Goal: Contribute content

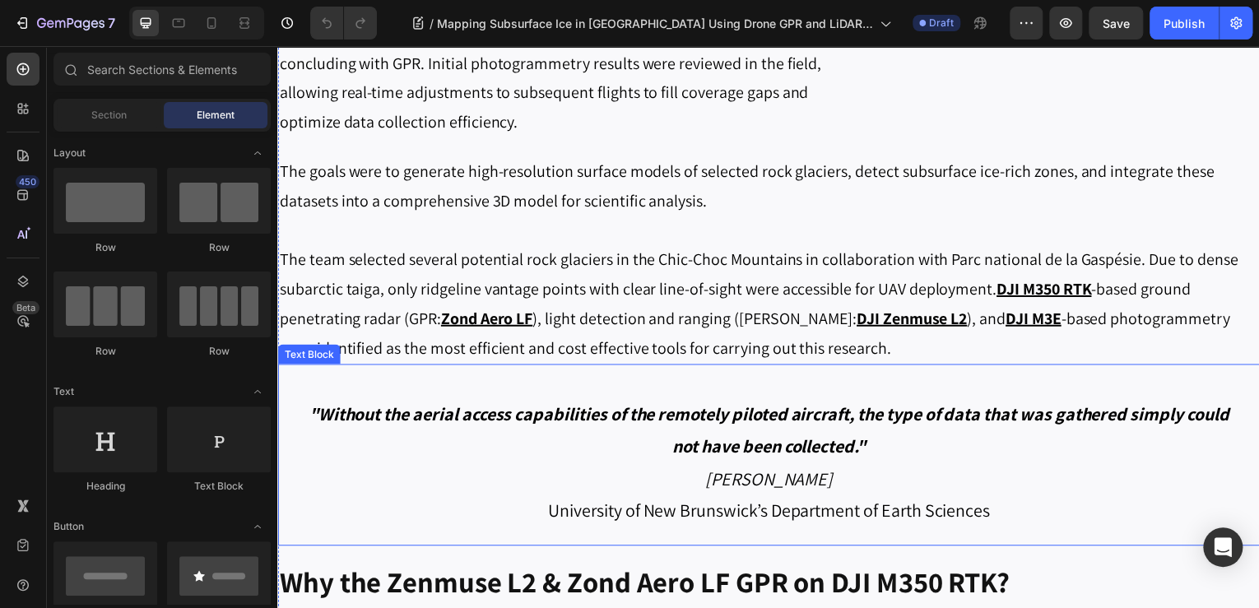
scroll to position [1514, 0]
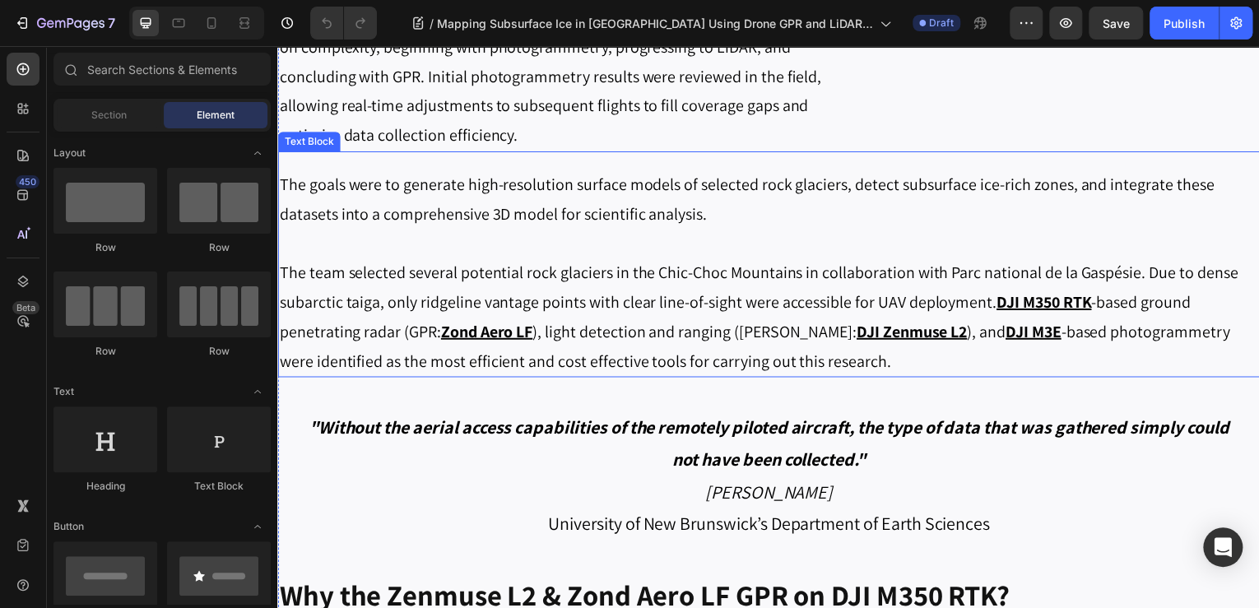
click at [908, 339] on p "The team selected several potential rock glaciers in the Chic-Choc Mountains in…" at bounding box center [771, 318] width 984 height 119
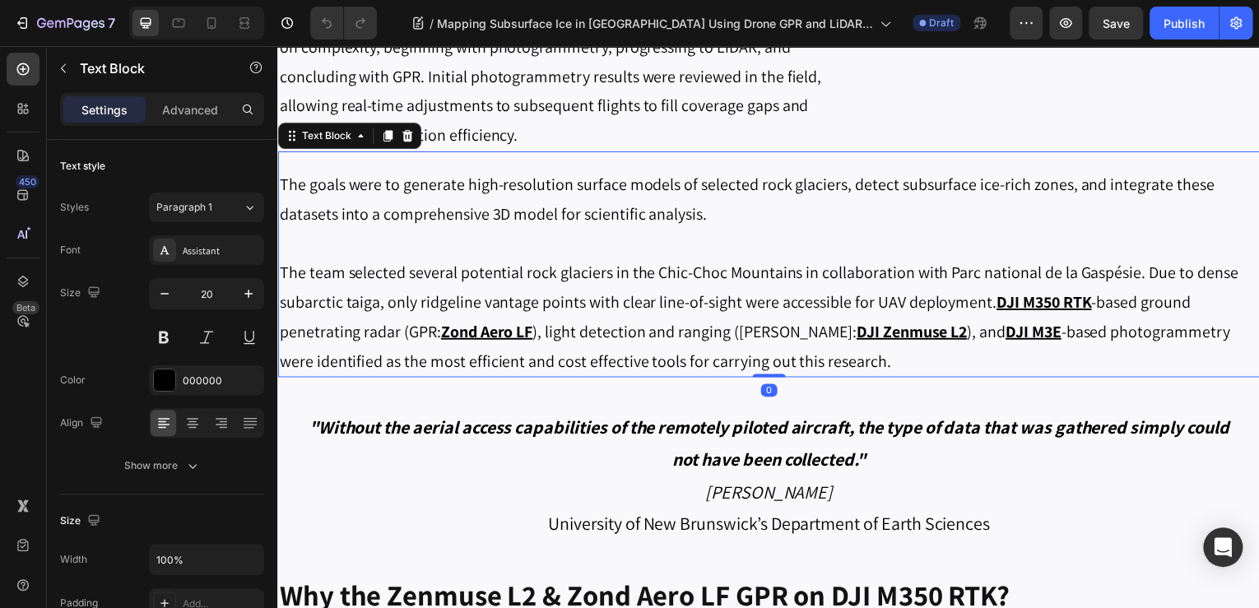
click at [902, 351] on p "The team selected several potential rock glaciers in the Chic-Choc Mountains in…" at bounding box center [771, 318] width 984 height 119
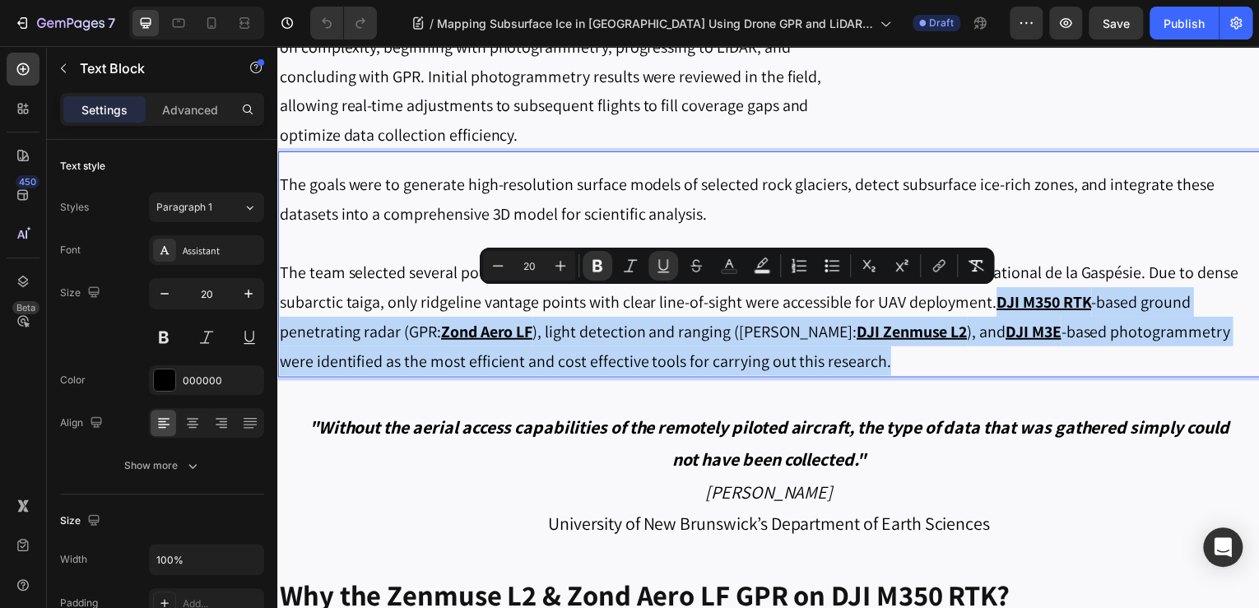
drag, startPoint x: 899, startPoint y: 356, endPoint x: 994, endPoint y: 313, distance: 104.2
click at [994, 313] on p "The team selected several potential rock glaciers in the Chic-Choc Mountains in…" at bounding box center [771, 318] width 984 height 119
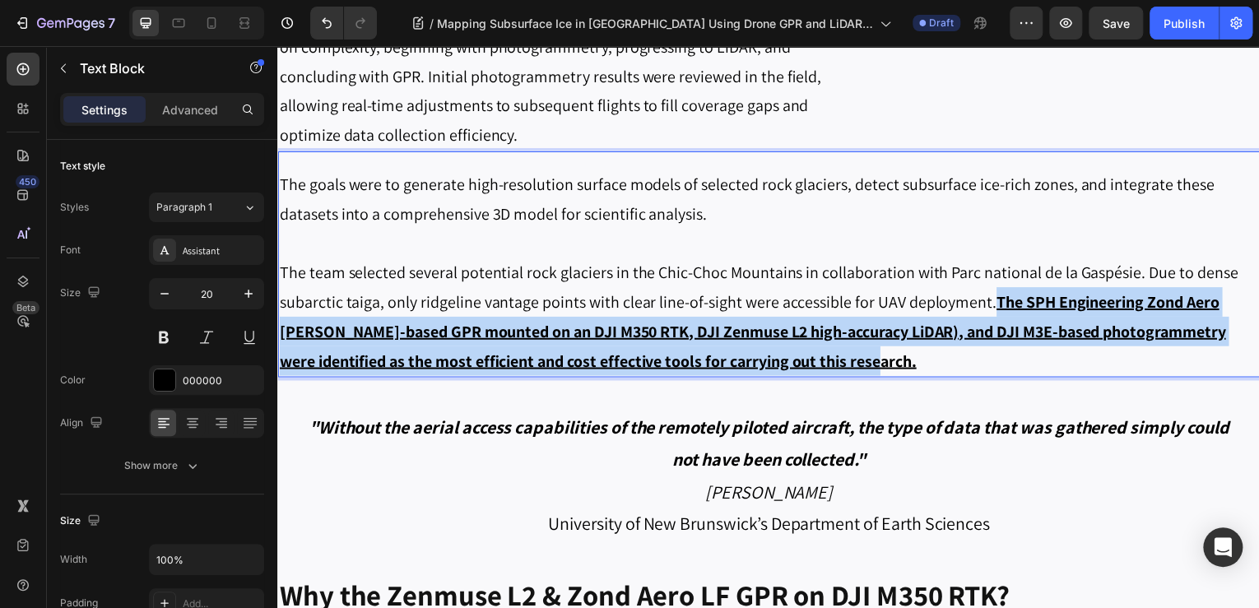
drag, startPoint x: 972, startPoint y: 358, endPoint x: 993, endPoint y: 304, distance: 57.6
click at [993, 304] on p "The team selected several potential rock glaciers in the Chic-Choc Mountains in…" at bounding box center [771, 318] width 984 height 119
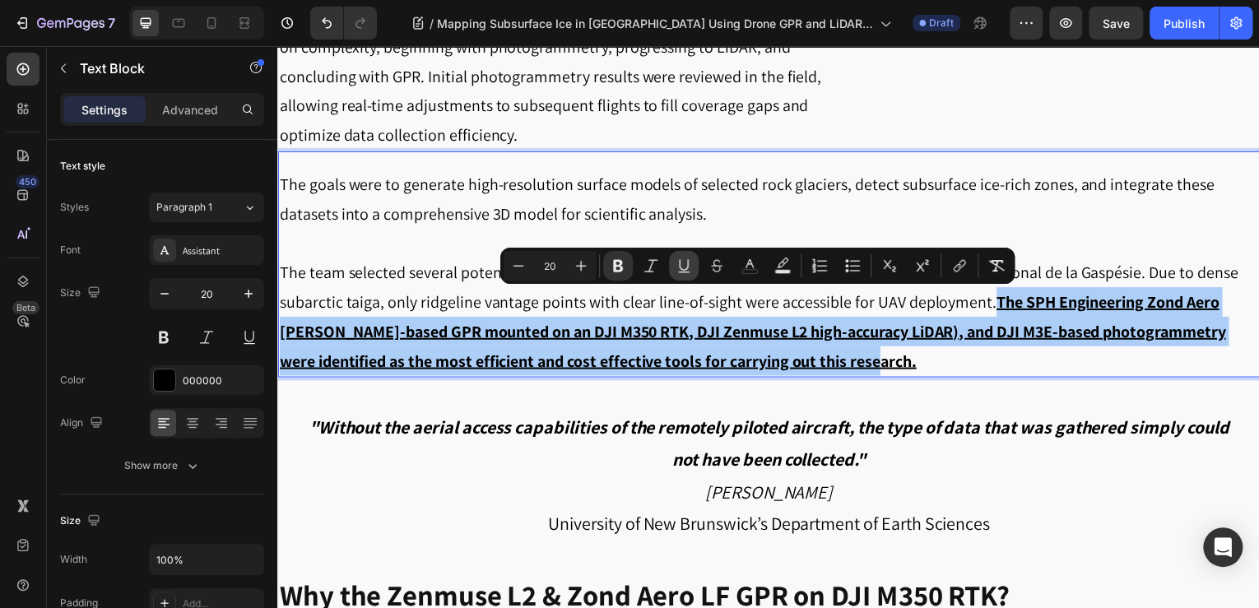
click at [679, 270] on icon "Editor contextual toolbar" at bounding box center [684, 266] width 16 height 16
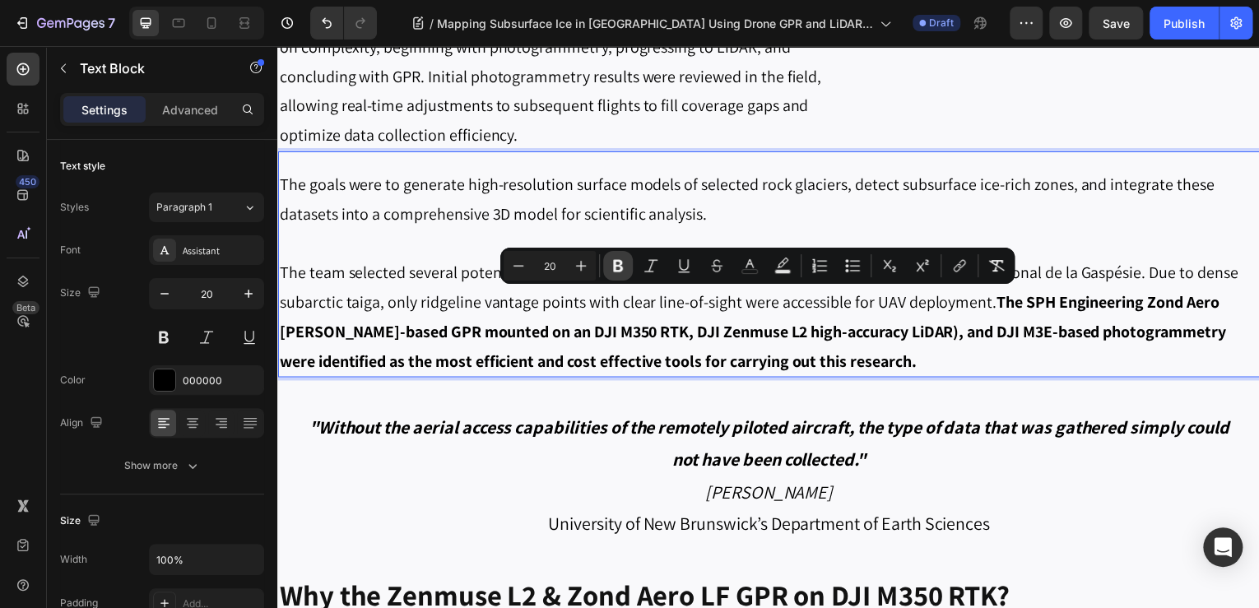
click at [610, 265] on icon "Editor contextual toolbar" at bounding box center [618, 266] width 16 height 16
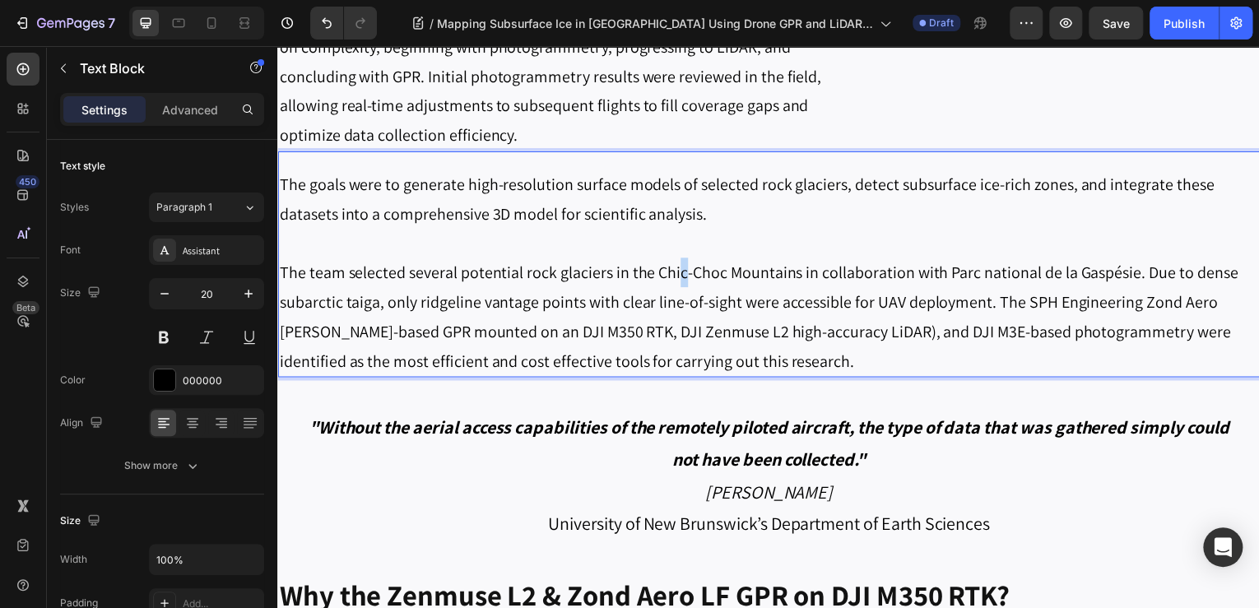
click at [679, 275] on p "The team selected several potential rock glaciers in the Chic-Choc Mountains in…" at bounding box center [771, 318] width 984 height 119
click at [584, 354] on p "The team selected several potential rock glaciers in the Chic-Choc Mountains in…" at bounding box center [771, 318] width 984 height 119
click at [312, 23] on button "Undo/Redo" at bounding box center [326, 23] width 33 height 33
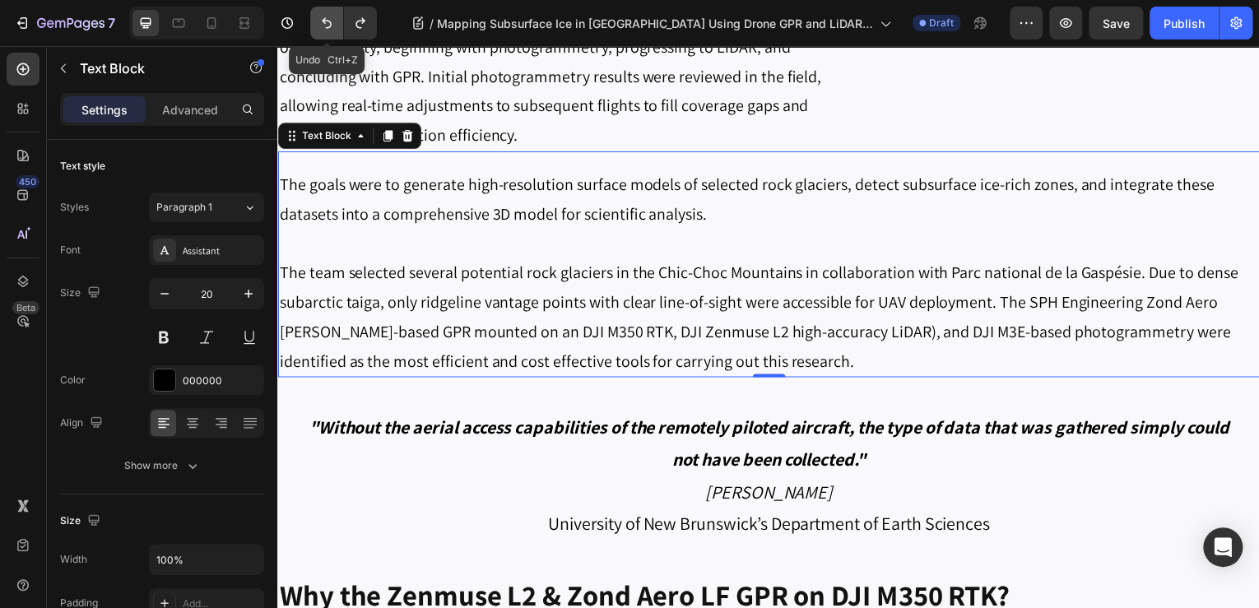
click at [315, 23] on button "Undo/Redo" at bounding box center [326, 23] width 33 height 33
click at [318, 24] on icon "Undo/Redo" at bounding box center [326, 23] width 16 height 16
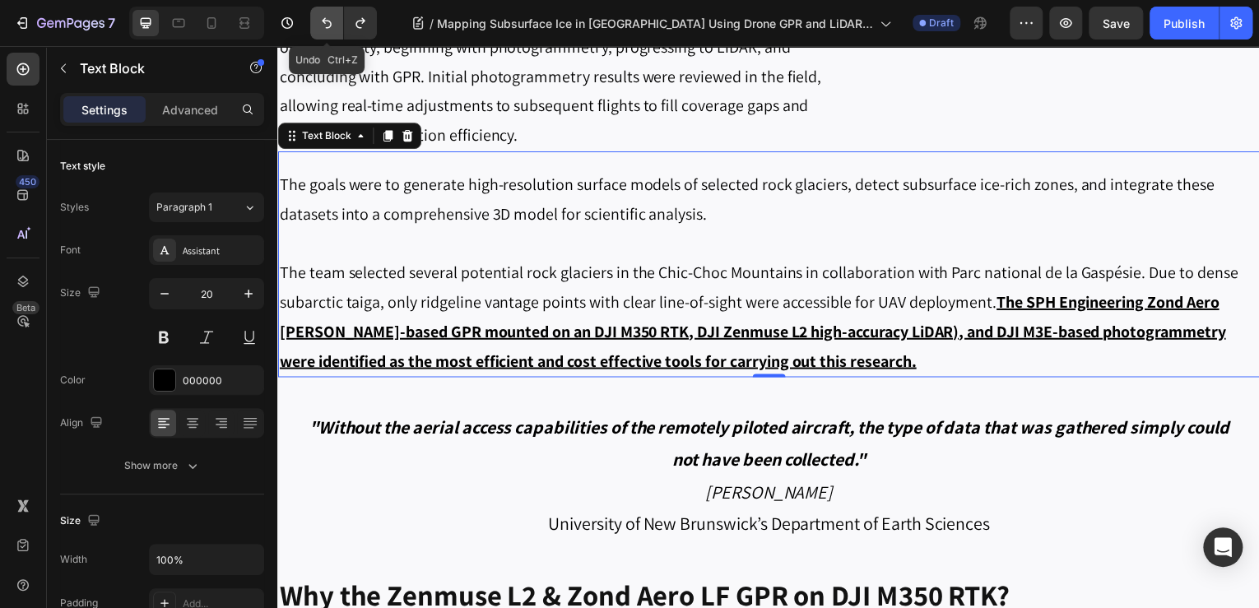
click at [327, 24] on icon "Undo/Redo" at bounding box center [326, 23] width 16 height 16
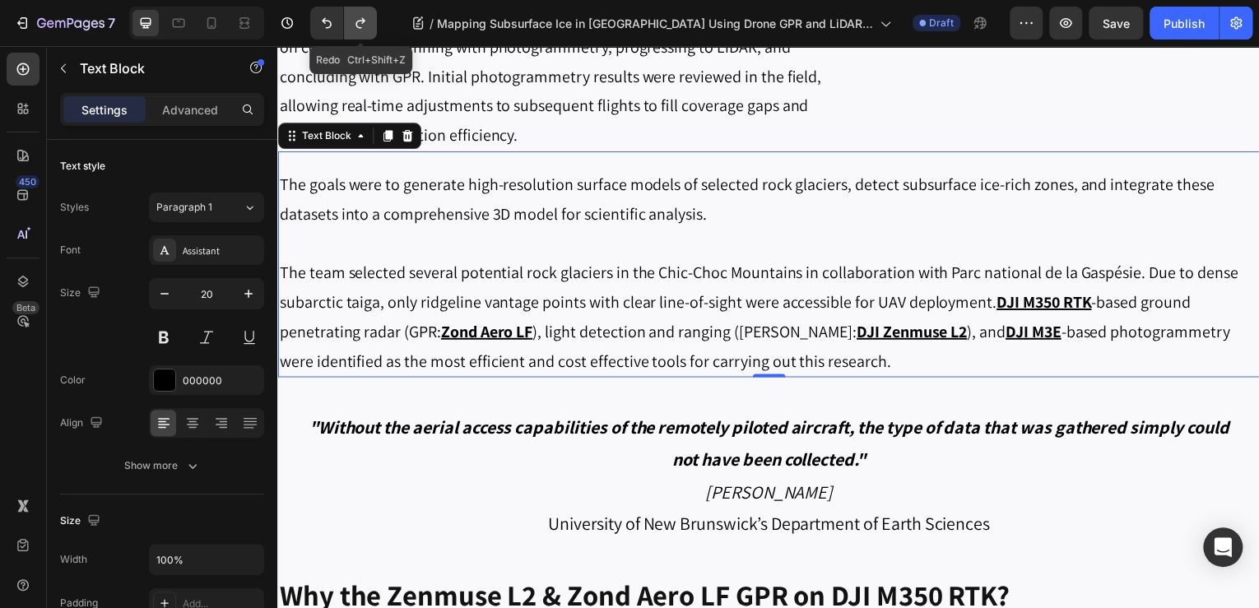
click at [363, 26] on icon "Undo/Redo" at bounding box center [360, 23] width 16 height 16
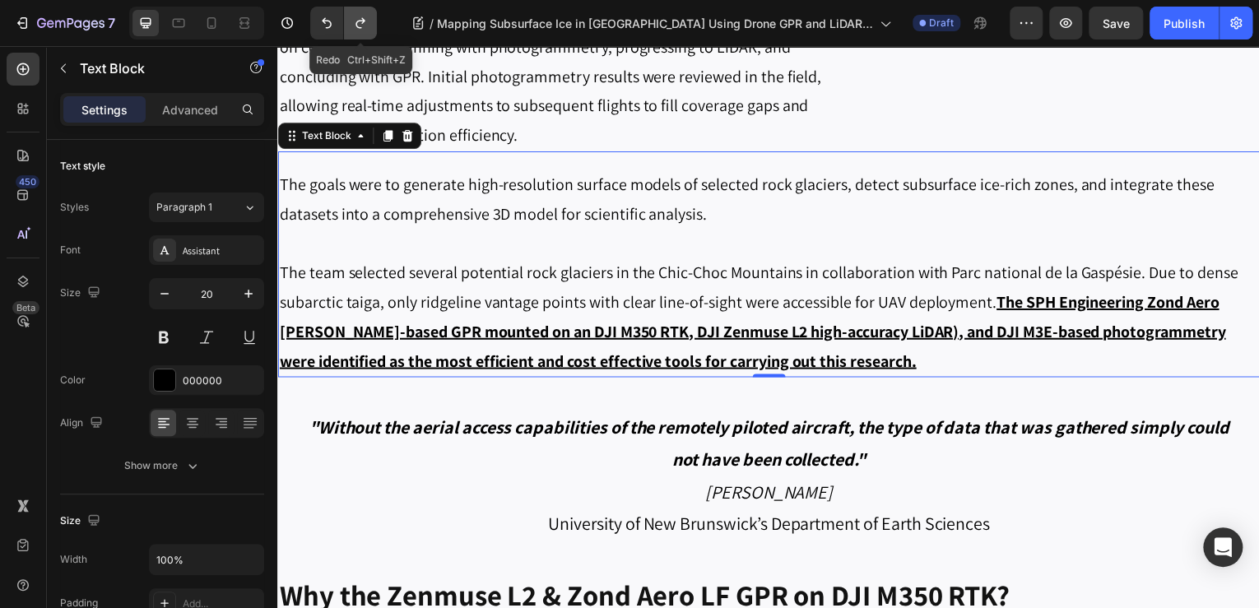
click at [363, 26] on icon "Undo/Redo" at bounding box center [360, 23] width 16 height 16
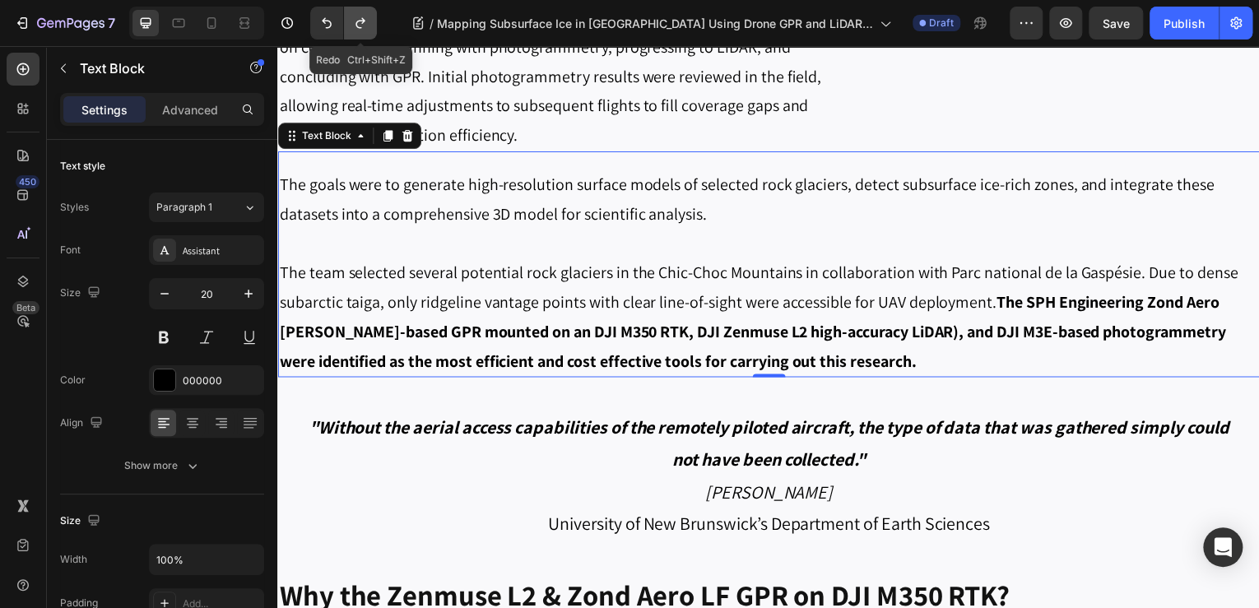
click at [363, 26] on icon "Undo/Redo" at bounding box center [360, 23] width 16 height 16
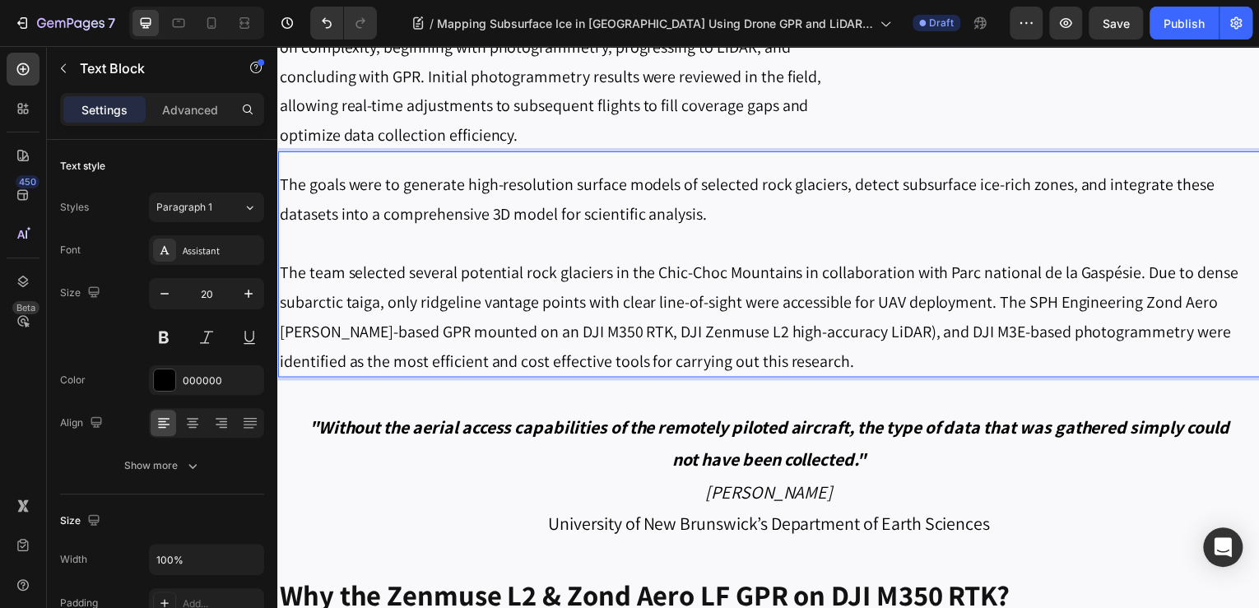
click at [978, 310] on p "The team selected several potential rock glaciers in the Chic-Choc Mountains in…" at bounding box center [771, 318] width 984 height 119
click at [531, 340] on p "The team selected several potential rock glaciers in the Chic-Choc Mountains in…" at bounding box center [771, 318] width 984 height 119
click at [1136, 307] on p "The team selected several potential rock glaciers in the Chic-Choc Mountains in…" at bounding box center [771, 318] width 984 height 119
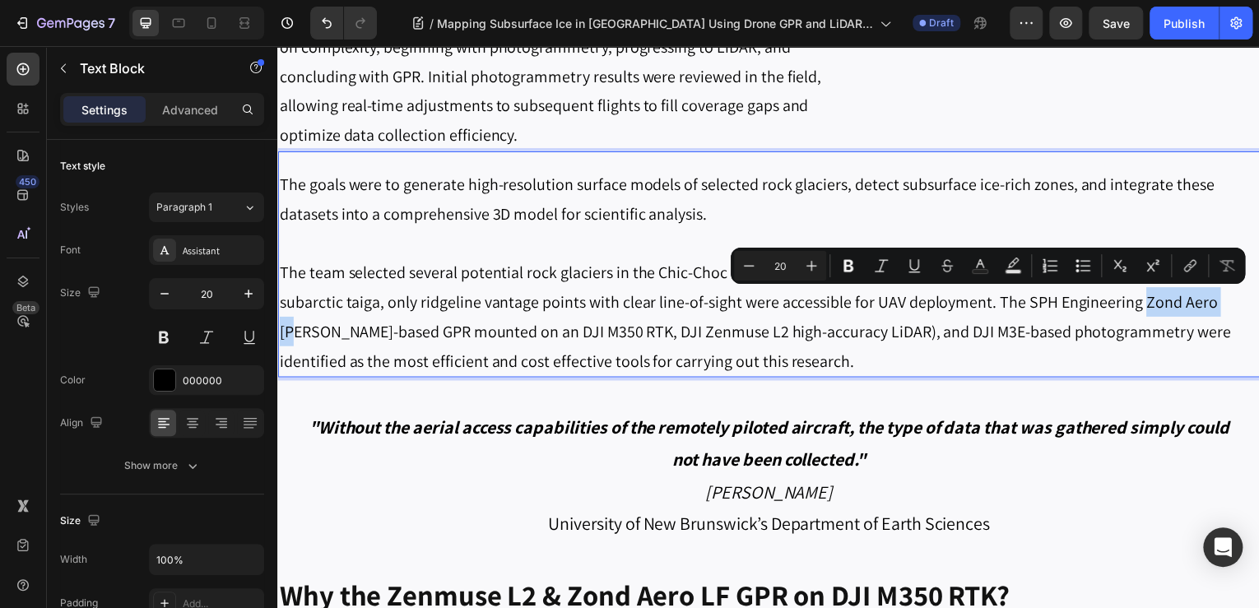
drag, startPoint x: 1139, startPoint y: 307, endPoint x: 1225, endPoint y: 305, distance: 85.6
click at [1225, 305] on p "The team selected several potential rock glaciers in the Chic-Choc Mountains in…" at bounding box center [771, 318] width 984 height 119
click at [850, 265] on icon "Editor contextual toolbar" at bounding box center [848, 266] width 16 height 16
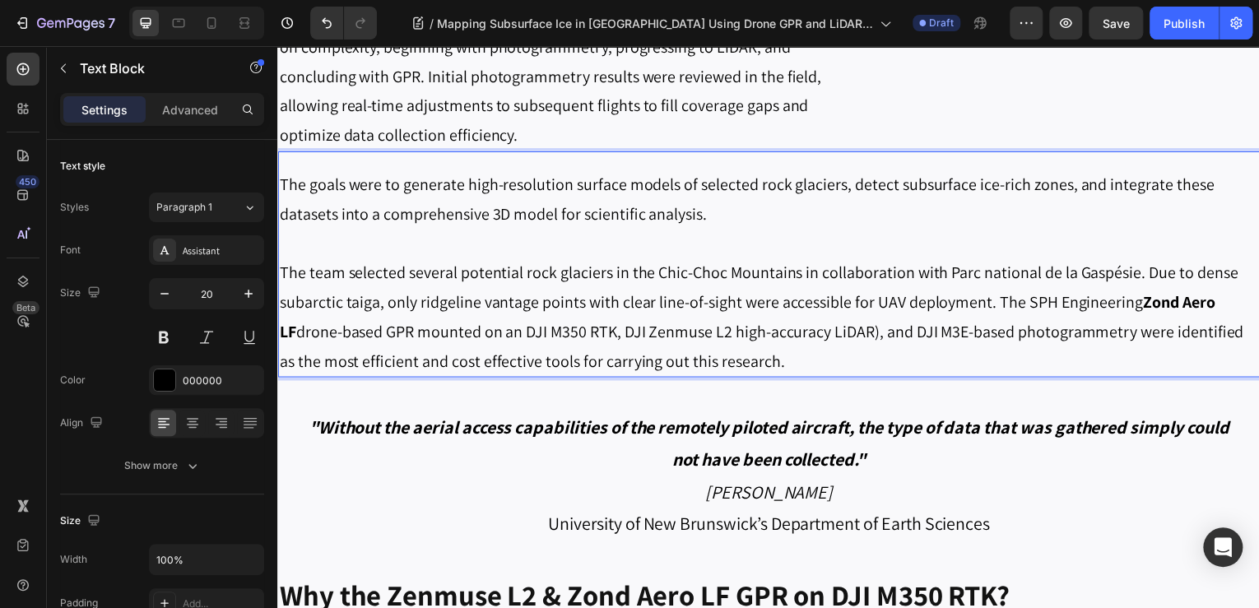
click at [918, 266] on p "The team selected several potential rock glaciers in the Chic-Choc Mountains in…" at bounding box center [771, 318] width 984 height 119
click at [1120, 300] on p "The team selected several potential rock glaciers in the Chic-Choc Mountains in…" at bounding box center [771, 318] width 984 height 119
drag, startPoint x: 1137, startPoint y: 301, endPoint x: 1182, endPoint y: 303, distance: 44.5
click at [1182, 303] on p "The team selected several potential rock glaciers in the Chic-Choc Mountains in…" at bounding box center [771, 318] width 984 height 119
click at [1147, 309] on strong "Zond Aero LF" at bounding box center [749, 318] width 941 height 51
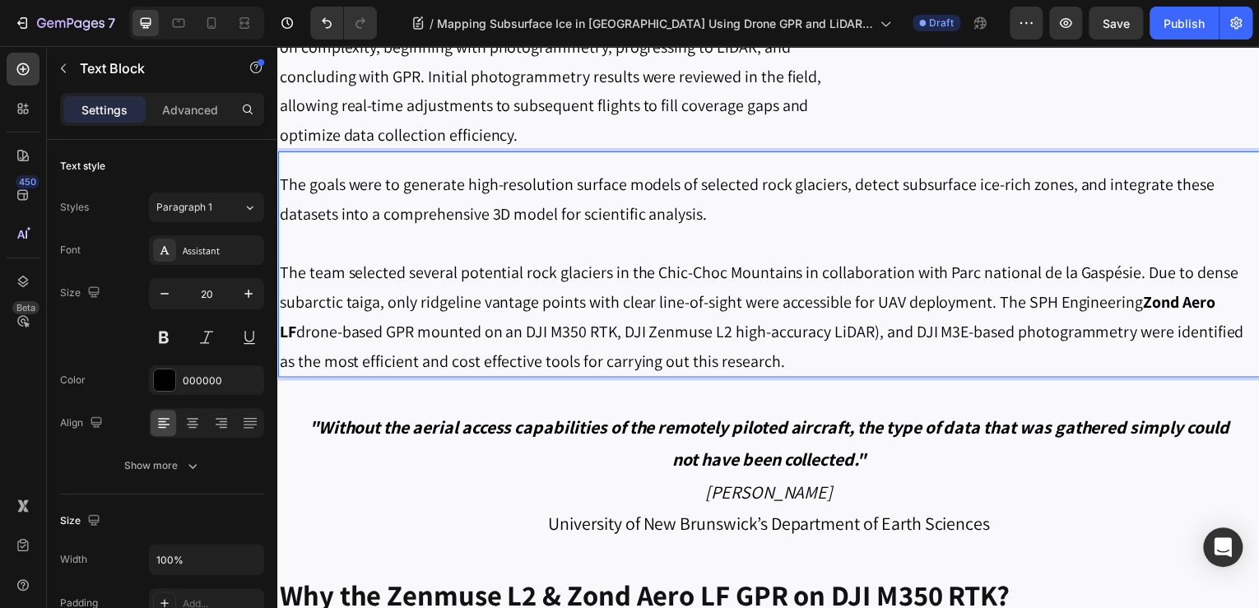
click at [1120, 303] on p "The team selected several potential rock glaciers in the Chic-Choc Mountains in…" at bounding box center [771, 318] width 984 height 119
drag, startPoint x: 1140, startPoint y: 303, endPoint x: 1229, endPoint y: 304, distance: 88.9
click at [1220, 304] on strong "Zond Aero LF" at bounding box center [749, 318] width 941 height 51
click at [1029, 328] on p "The team selected several potential rock glaciers in the Chic-Choc Mountains in…" at bounding box center [771, 318] width 984 height 119
drag, startPoint x: 1138, startPoint y: 305, endPoint x: 1239, endPoint y: 307, distance: 101.2
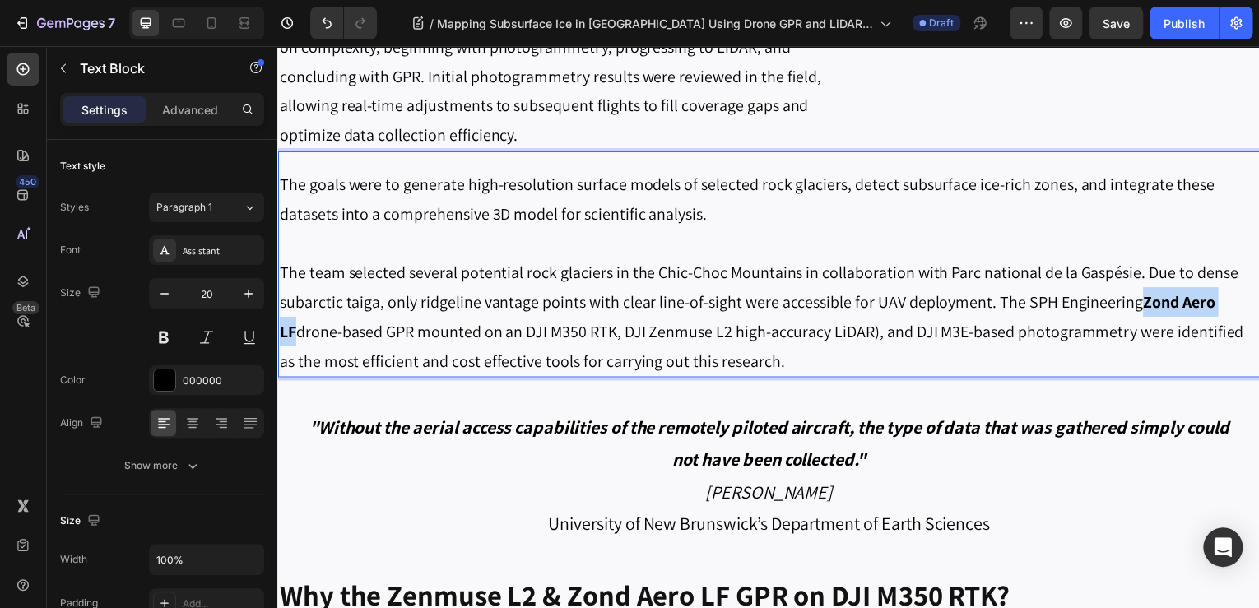
click at [1239, 307] on p "The team selected several potential rock glaciers in the Chic-Choc Mountains in…" at bounding box center [771, 318] width 984 height 119
click at [1140, 33] on button "Save" at bounding box center [1116, 23] width 54 height 33
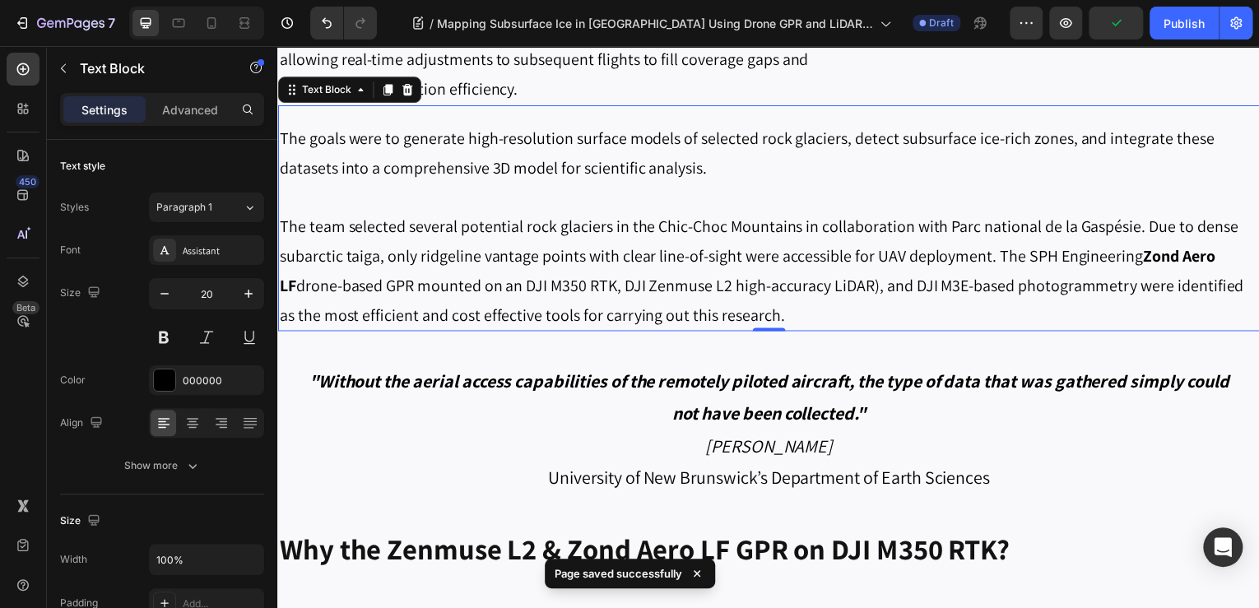
scroll to position [1580, 0]
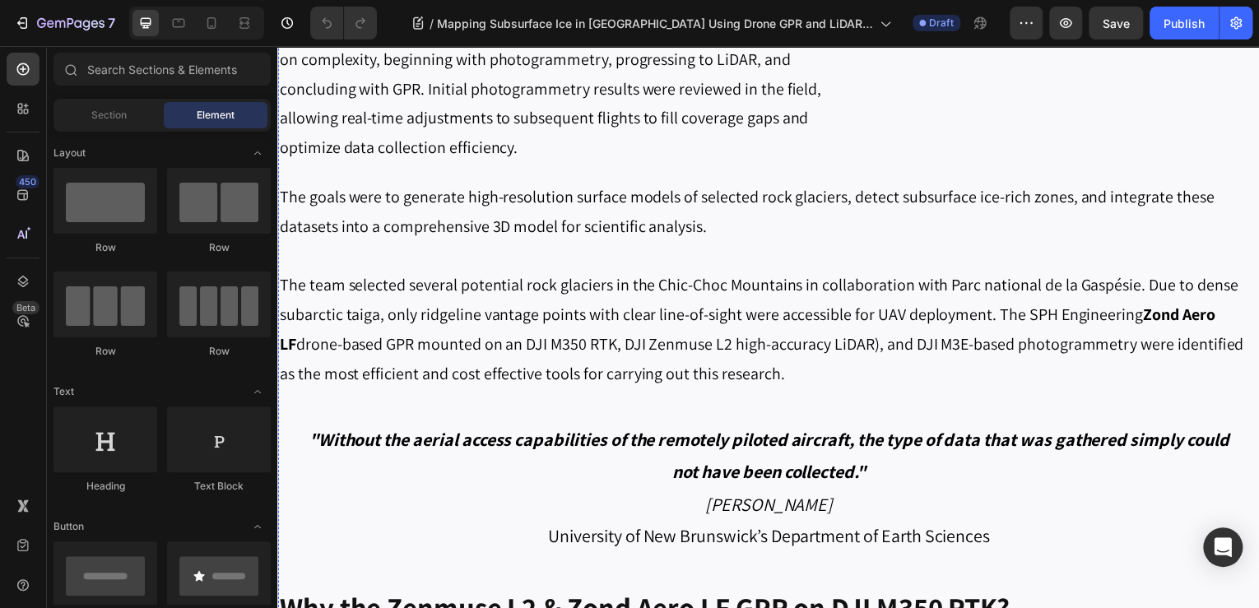
scroll to position [1514, 0]
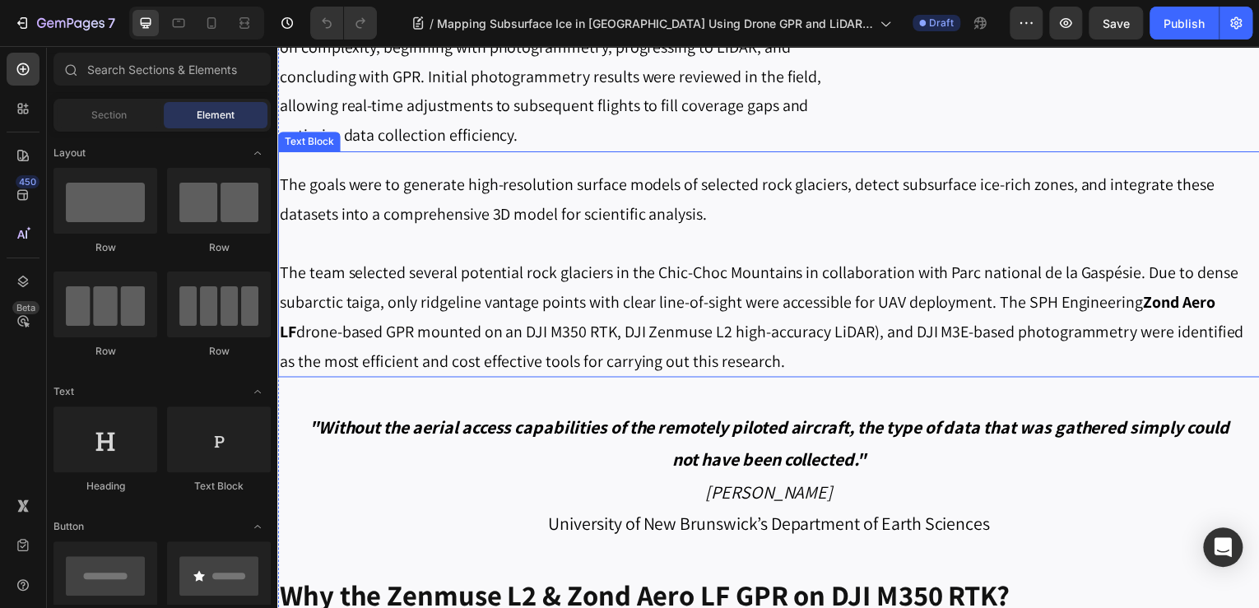
click at [1155, 310] on strong "Zond Aero LF" at bounding box center [749, 318] width 941 height 51
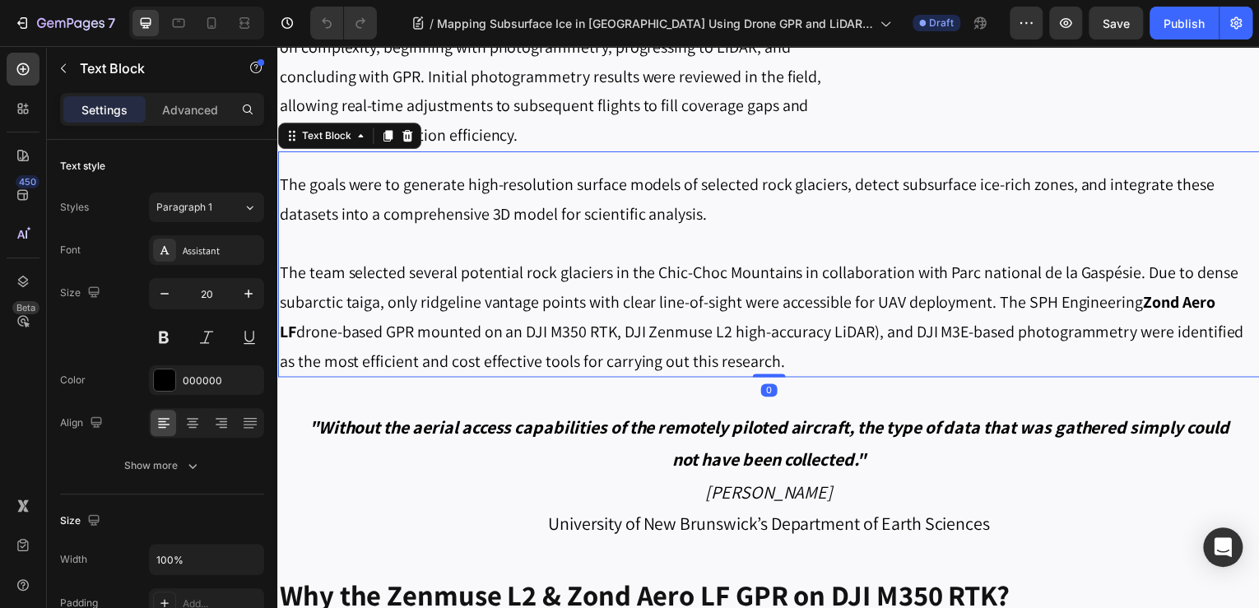
click at [1155, 307] on strong "Zond Aero LF" at bounding box center [749, 318] width 941 height 51
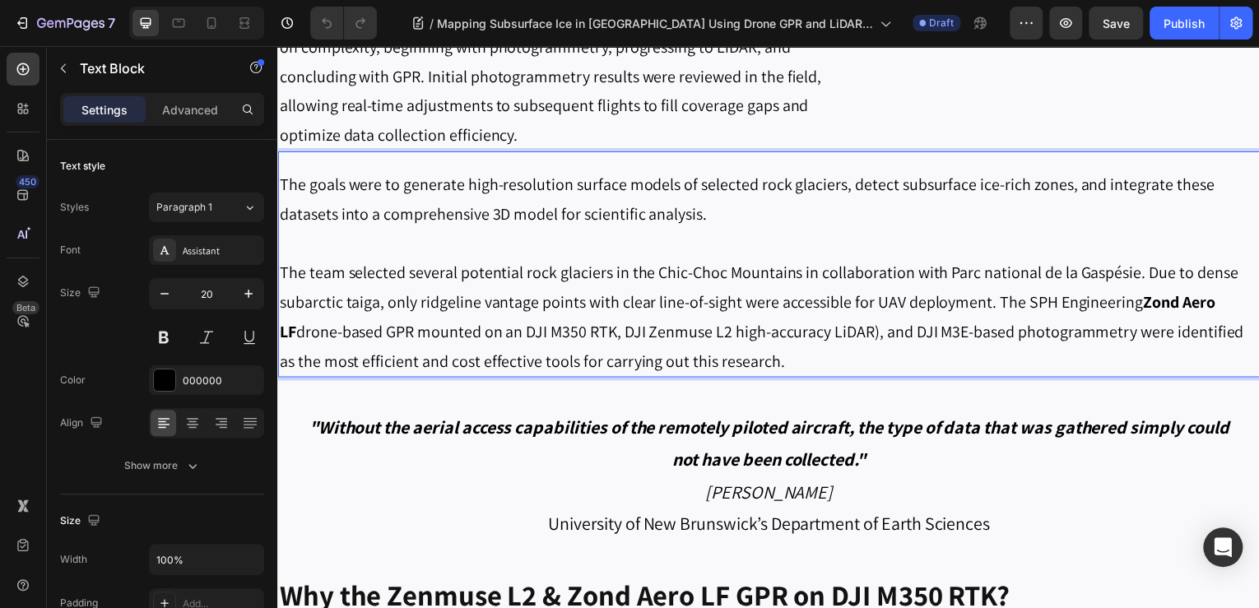
click at [1146, 309] on strong "Zond Aero LF" at bounding box center [749, 318] width 941 height 51
drag, startPoint x: 1140, startPoint y: 307, endPoint x: 1231, endPoint y: 307, distance: 91.3
click at [1220, 307] on strong "Zond Aero LF" at bounding box center [749, 318] width 941 height 51
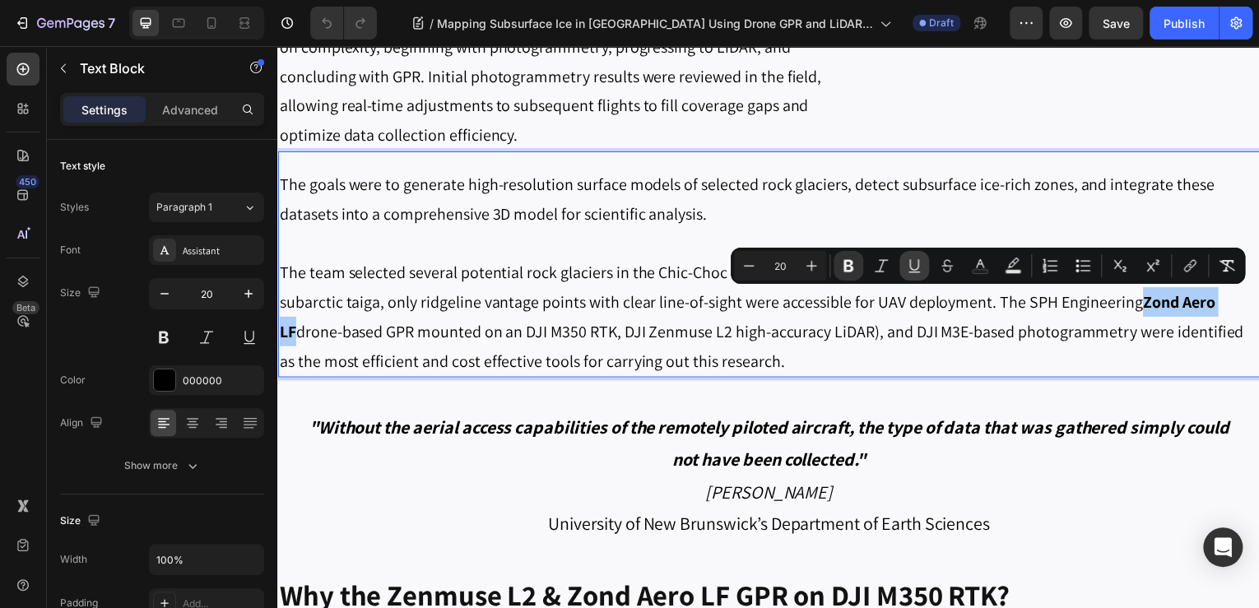
click at [918, 267] on icon "Editor contextual toolbar" at bounding box center [913, 265] width 9 height 12
click at [308, 326] on p "The team selected several potential rock glaciers in the Chic-Choc Mountains in…" at bounding box center [771, 318] width 984 height 119
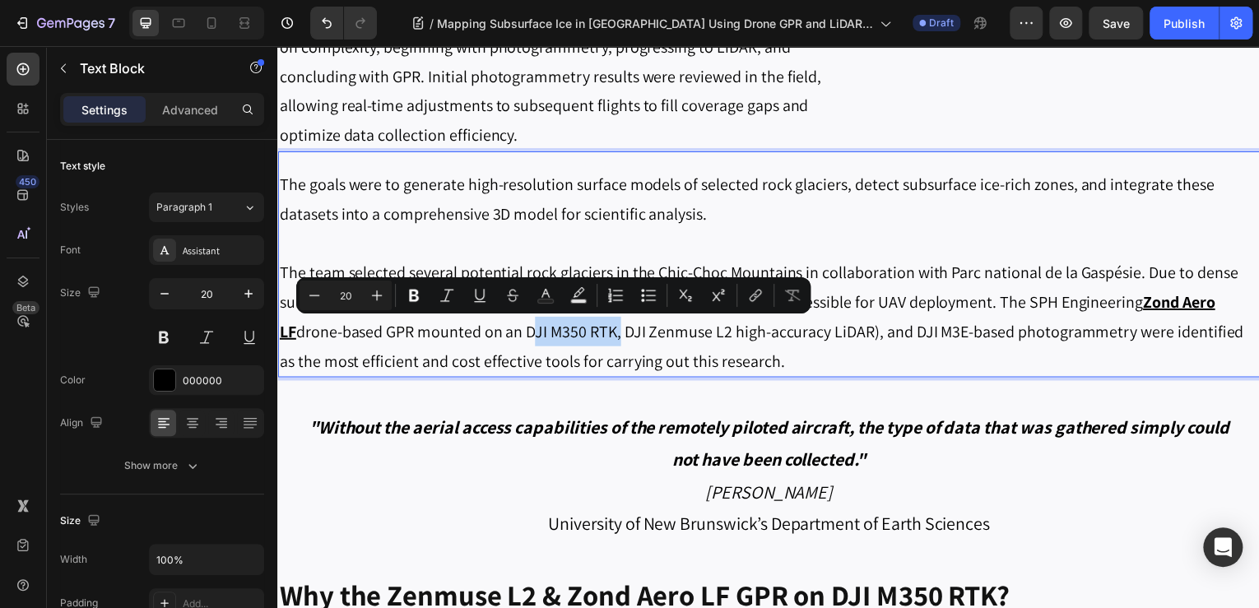
drag, startPoint x: 508, startPoint y: 336, endPoint x: 598, endPoint y: 331, distance: 90.7
click at [598, 332] on p "The team selected several potential rock glaciers in the Chic-Choc Mountains in…" at bounding box center [771, 318] width 984 height 119
drag, startPoint x: 401, startPoint y: 296, endPoint x: 411, endPoint y: 296, distance: 9.9
click at [402, 296] on button "Bold" at bounding box center [414, 296] width 30 height 30
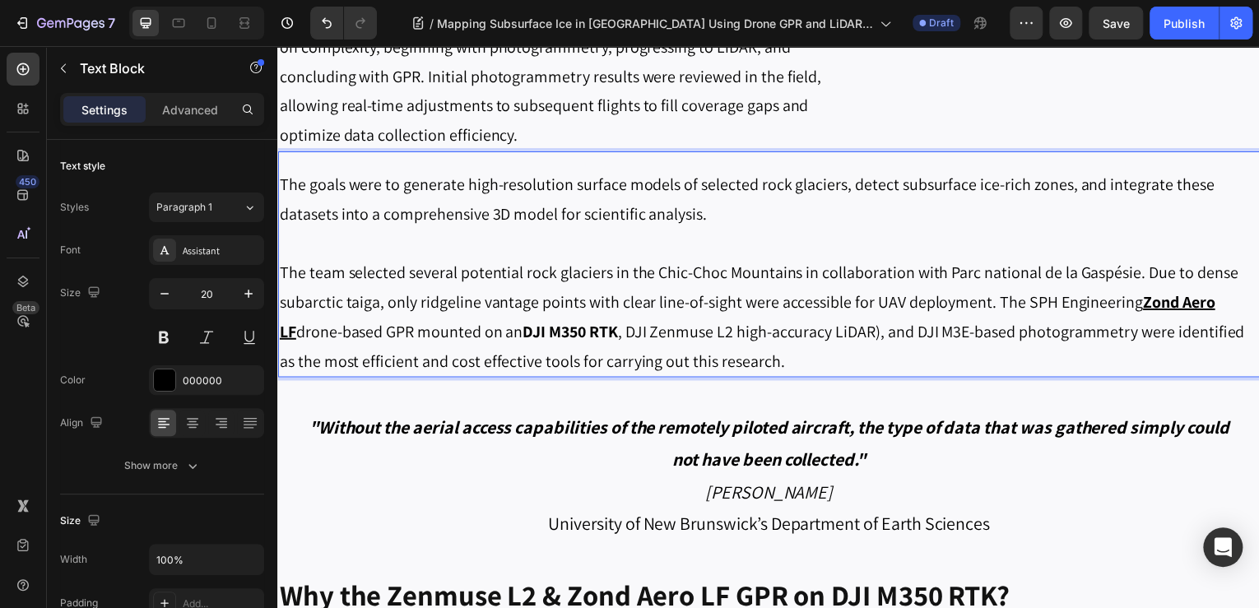
click at [477, 297] on p "The team selected several potential rock glaciers in the Chic-Choc Mountains in…" at bounding box center [771, 318] width 984 height 119
click at [542, 326] on strong "DJI M350 RTK" at bounding box center [570, 333] width 95 height 21
drag, startPoint x: 508, startPoint y: 334, endPoint x: 603, endPoint y: 332, distance: 95.5
click at [603, 332] on strong "DJI M350 RTK" at bounding box center [570, 333] width 95 height 21
click at [574, 365] on p "The team selected several potential rock glaciers in the Chic-Choc Mountains in…" at bounding box center [771, 318] width 984 height 119
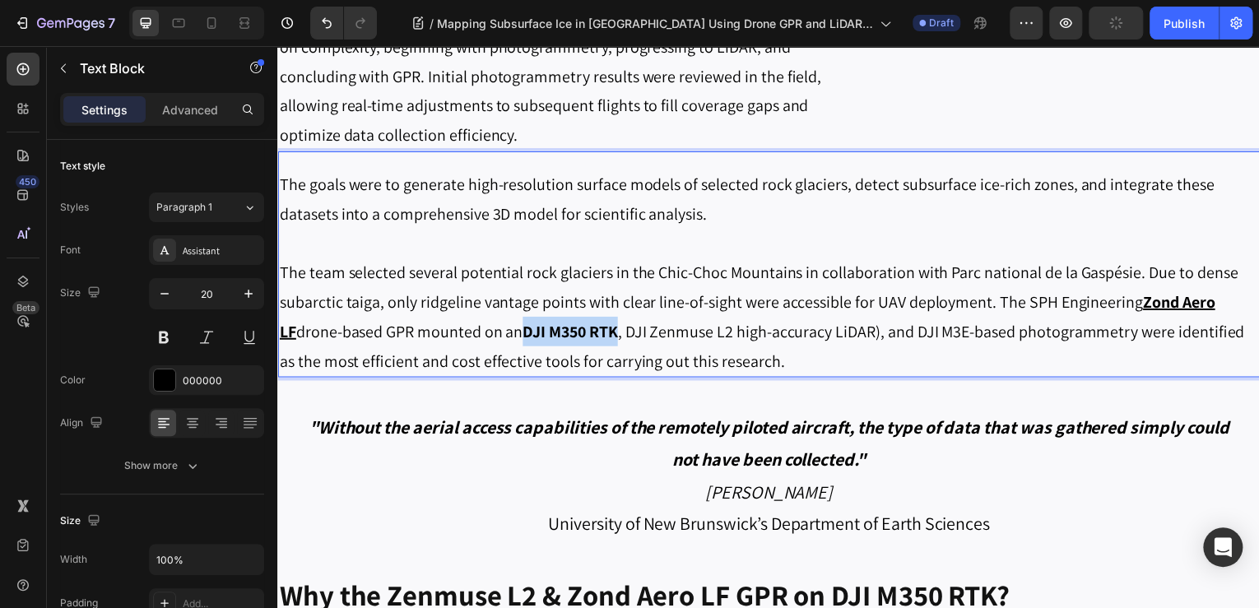
drag, startPoint x: 511, startPoint y: 334, endPoint x: 602, endPoint y: 338, distance: 91.4
click at [602, 338] on strong "DJI M350 RTK" at bounding box center [570, 333] width 95 height 21
drag, startPoint x: 263, startPoint y: 337, endPoint x: 124, endPoint y: 298, distance: 144.4
click at [263, 337] on button at bounding box center [250, 338] width 30 height 30
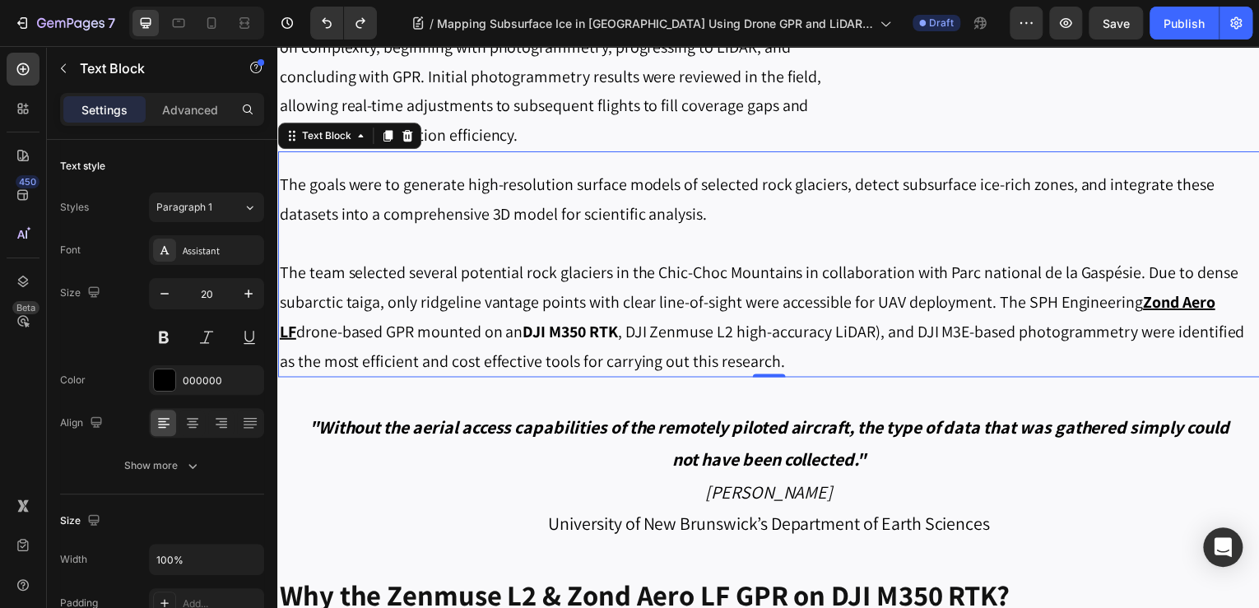
click at [543, 320] on p "The team selected several potential rock glaciers in the Chic-Choc Mountains in…" at bounding box center [771, 318] width 984 height 119
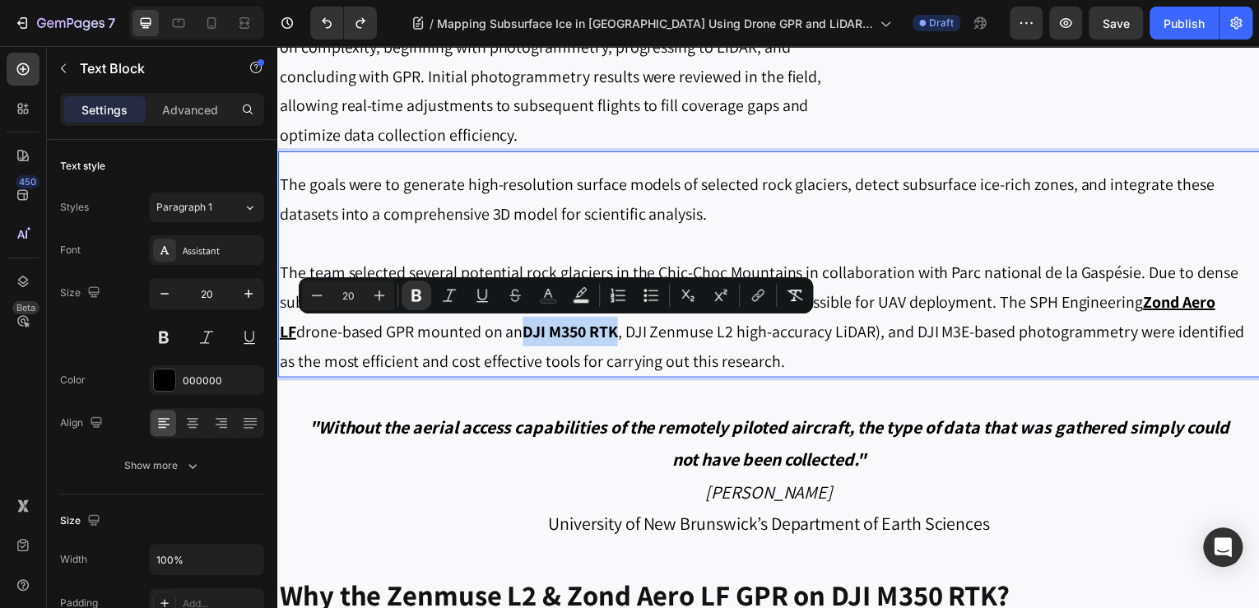
drag, startPoint x: 512, startPoint y: 333, endPoint x: 603, endPoint y: 331, distance: 91.4
click at [603, 331] on strong "DJI M350 RTK" at bounding box center [570, 333] width 95 height 21
click at [486, 300] on icon "Editor contextual toolbar" at bounding box center [482, 295] width 16 height 16
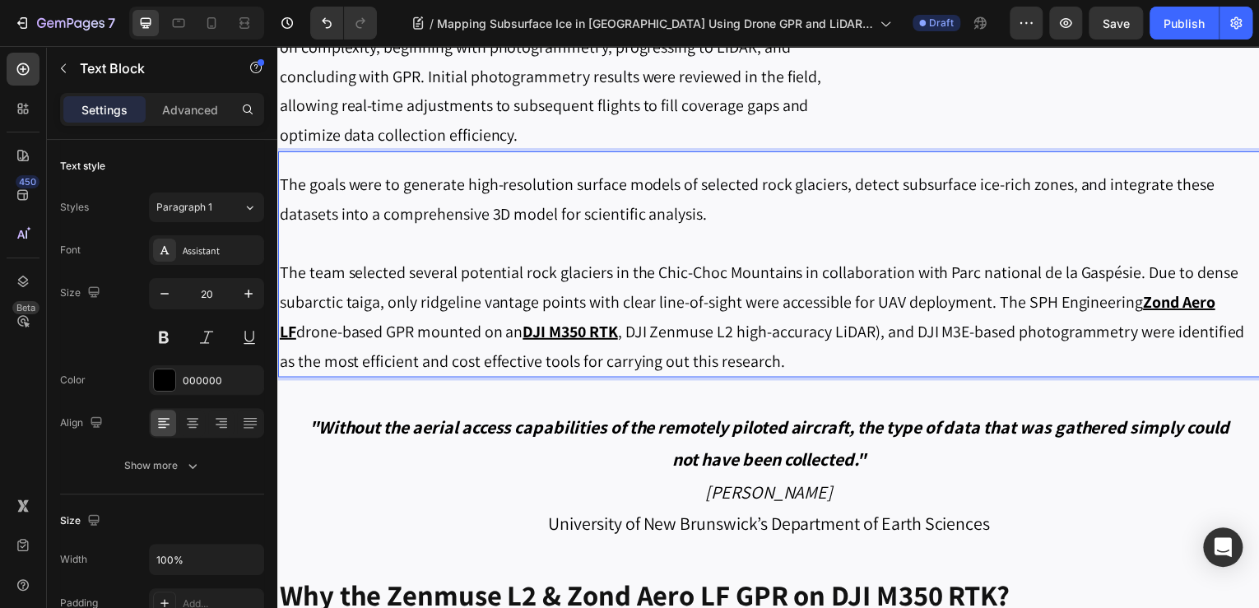
click at [690, 335] on p "The team selected several potential rock glaciers in the Chic-Choc Mountains in…" at bounding box center [771, 318] width 984 height 119
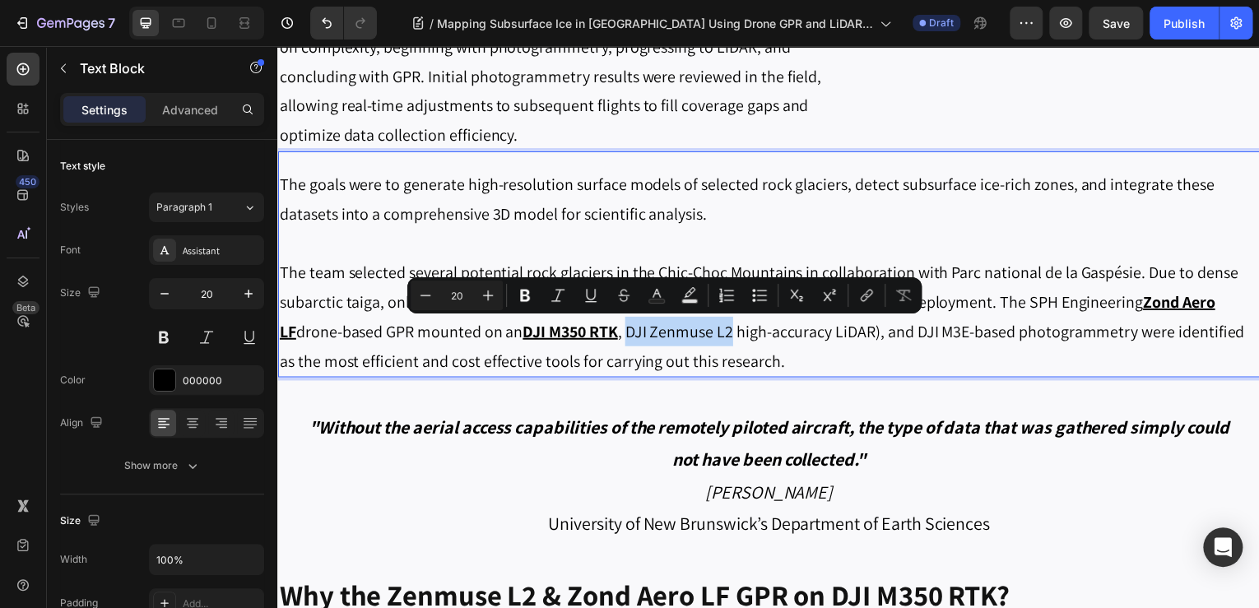
drag, startPoint x: 613, startPoint y: 337, endPoint x: 718, endPoint y: 337, distance: 105.3
click at [718, 337] on p "The team selected several potential rock glaciers in the Chic-Choc Mountains in…" at bounding box center [771, 318] width 984 height 119
click at [511, 300] on button "Bold" at bounding box center [525, 296] width 30 height 30
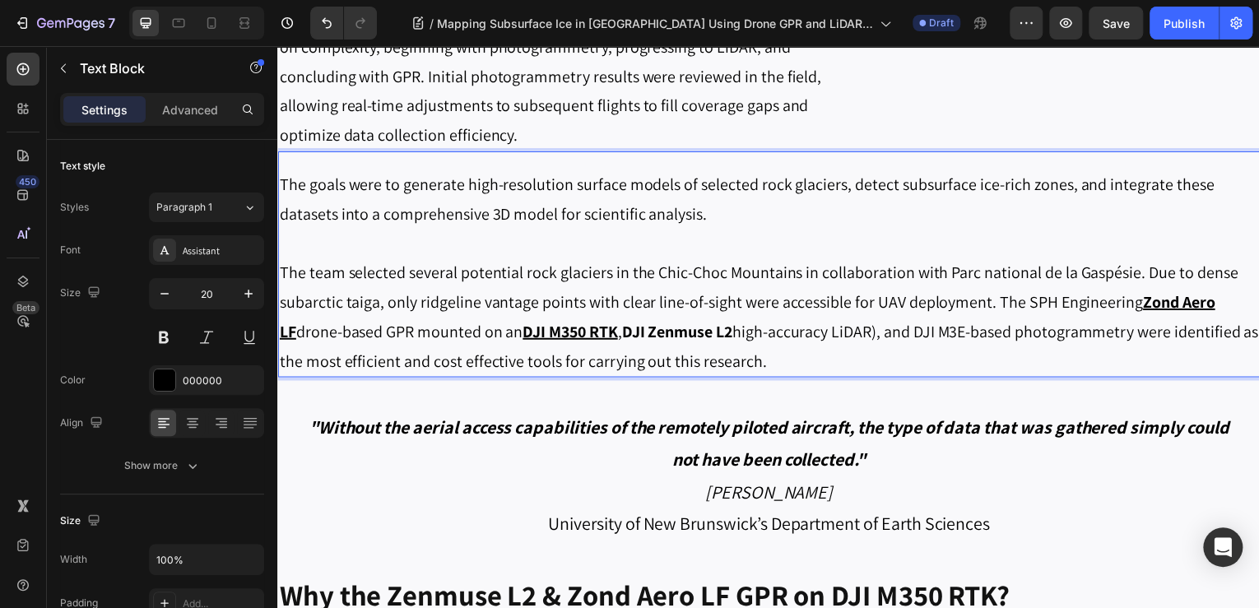
click at [623, 323] on strong "DJI Zenmuse L2" at bounding box center [678, 333] width 111 height 21
drag, startPoint x: 612, startPoint y: 336, endPoint x: 723, endPoint y: 337, distance: 110.3
click at [723, 337] on strong "DJI Zenmuse L2" at bounding box center [678, 333] width 111 height 21
click at [802, 332] on p "The team selected several potential rock glaciers in the Chic-Choc Mountains in…" at bounding box center [771, 318] width 984 height 119
drag, startPoint x: 613, startPoint y: 334, endPoint x: 723, endPoint y: 335, distance: 109.5
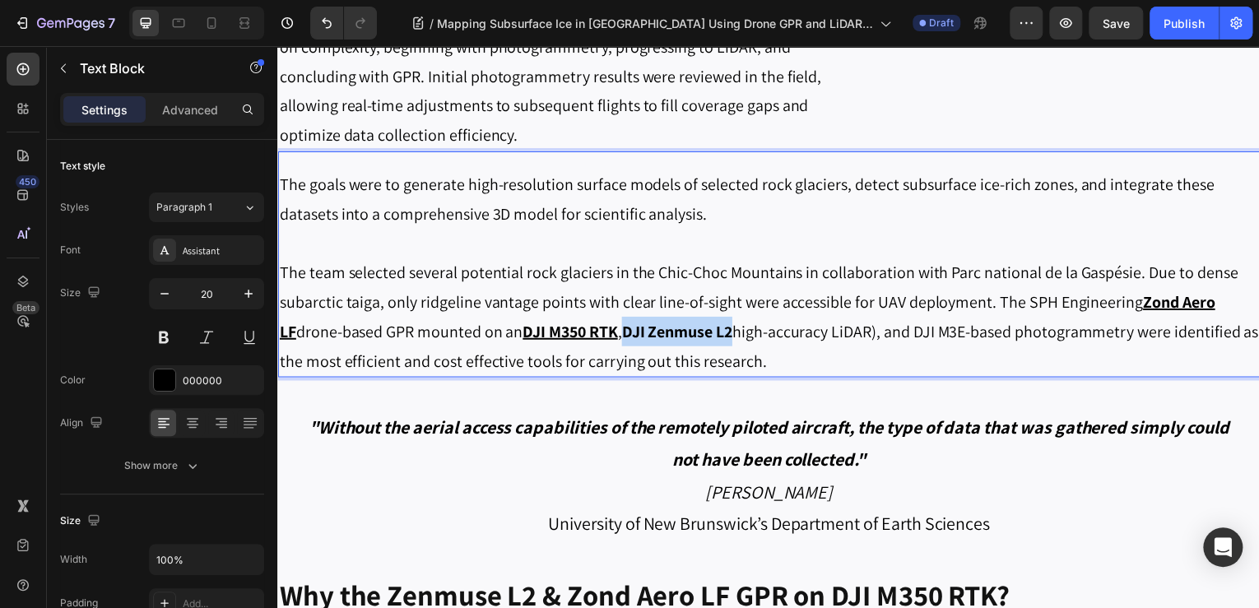
click at [723, 335] on strong "DJI Zenmuse L2" at bounding box center [678, 333] width 111 height 21
click at [840, 328] on p "The team selected several potential rock glaciers in the Chic-Choc Mountains in…" at bounding box center [771, 318] width 984 height 119
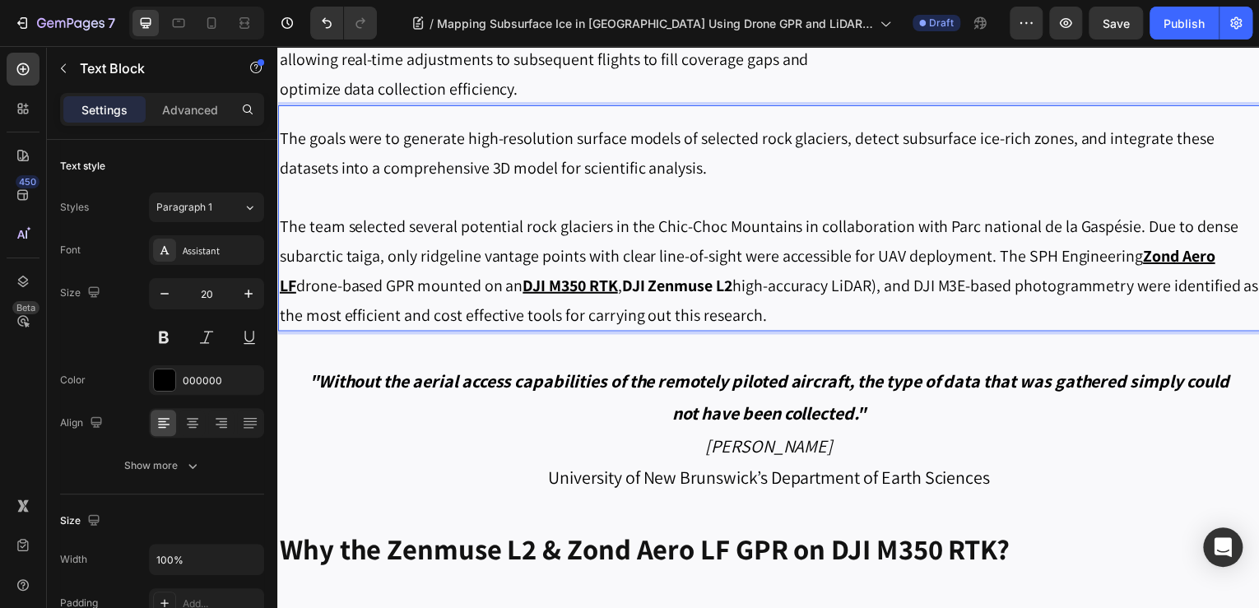
scroll to position [1580, 0]
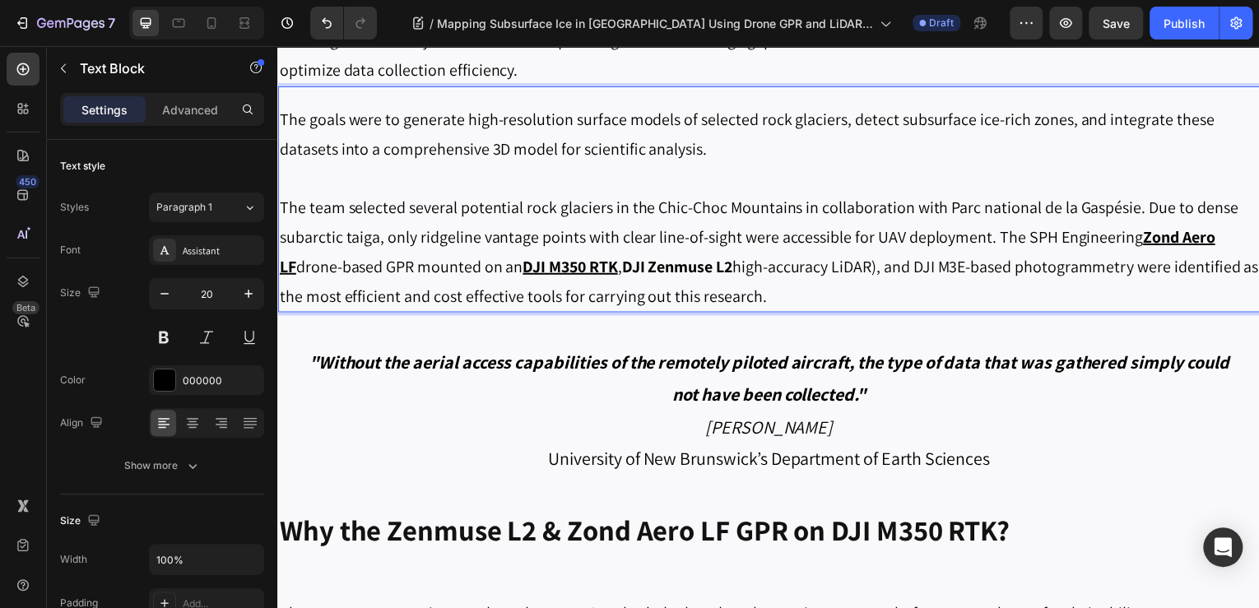
click at [748, 261] on p "The team selected several potential rock glaciers in the Chic-Choc Mountains in…" at bounding box center [771, 252] width 984 height 119
click at [866, 267] on p "The team selected several potential rock glaciers in the Chic-Choc Mountains in…" at bounding box center [771, 252] width 984 height 119
click at [762, 256] on p "The team selected several potential rock glaciers in the Chic-Choc Mountains in…" at bounding box center [771, 252] width 984 height 119
drag, startPoint x: 724, startPoint y: 268, endPoint x: 616, endPoint y: 272, distance: 107.9
click at [616, 272] on p "The team selected several potential rock glaciers in the Chic-Choc Mountains in…" at bounding box center [771, 252] width 984 height 119
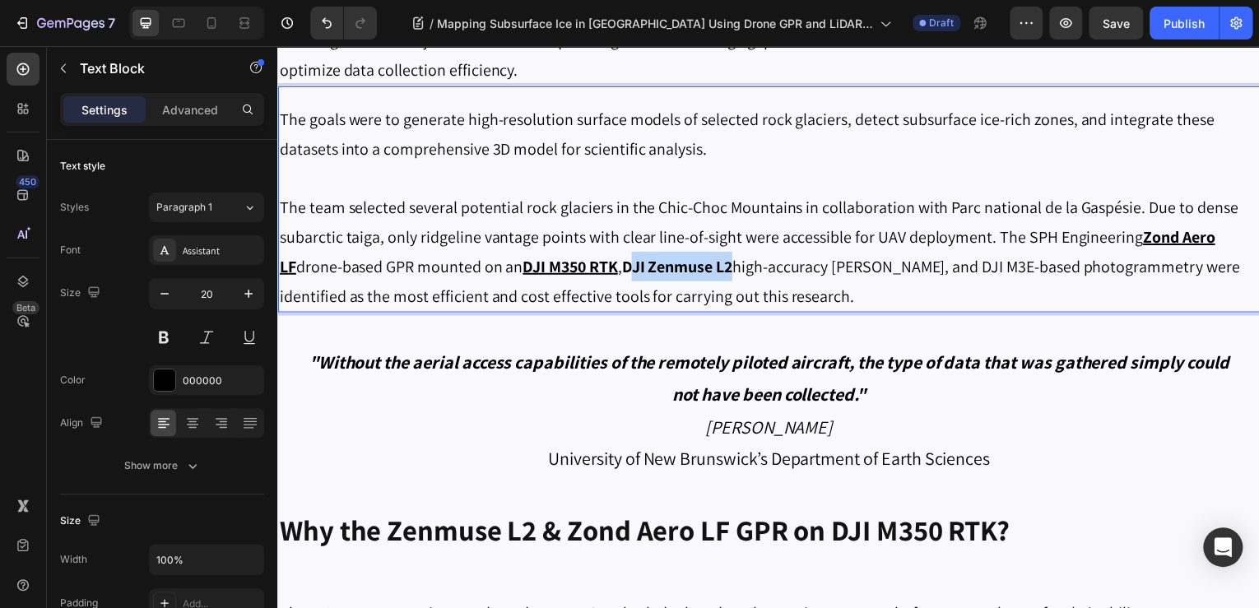
click at [623, 272] on strong "DJI Zenmuse L2" at bounding box center [678, 267] width 111 height 21
drag, startPoint x: 613, startPoint y: 269, endPoint x: 721, endPoint y: 271, distance: 107.8
click at [721, 271] on strong "DJI Zenmuse L2" at bounding box center [678, 267] width 111 height 21
click at [958, 253] on p "The team selected several potential rock glaciers in the Chic-Choc Mountains in…" at bounding box center [771, 252] width 984 height 119
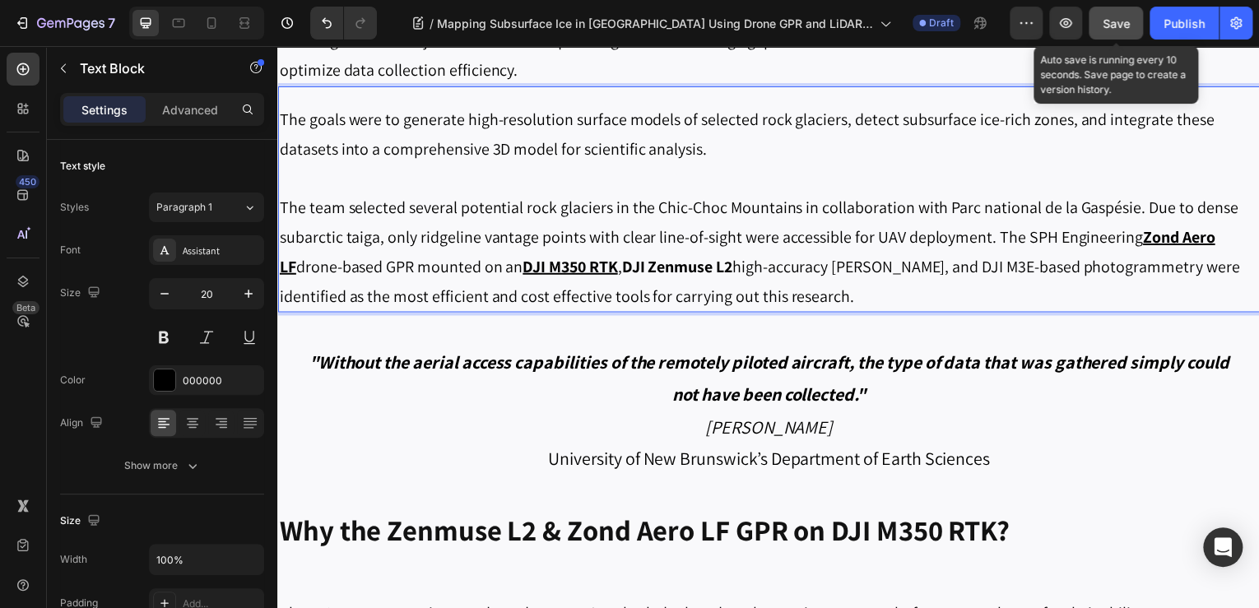
click at [1136, 28] on button "Save" at bounding box center [1116, 23] width 54 height 33
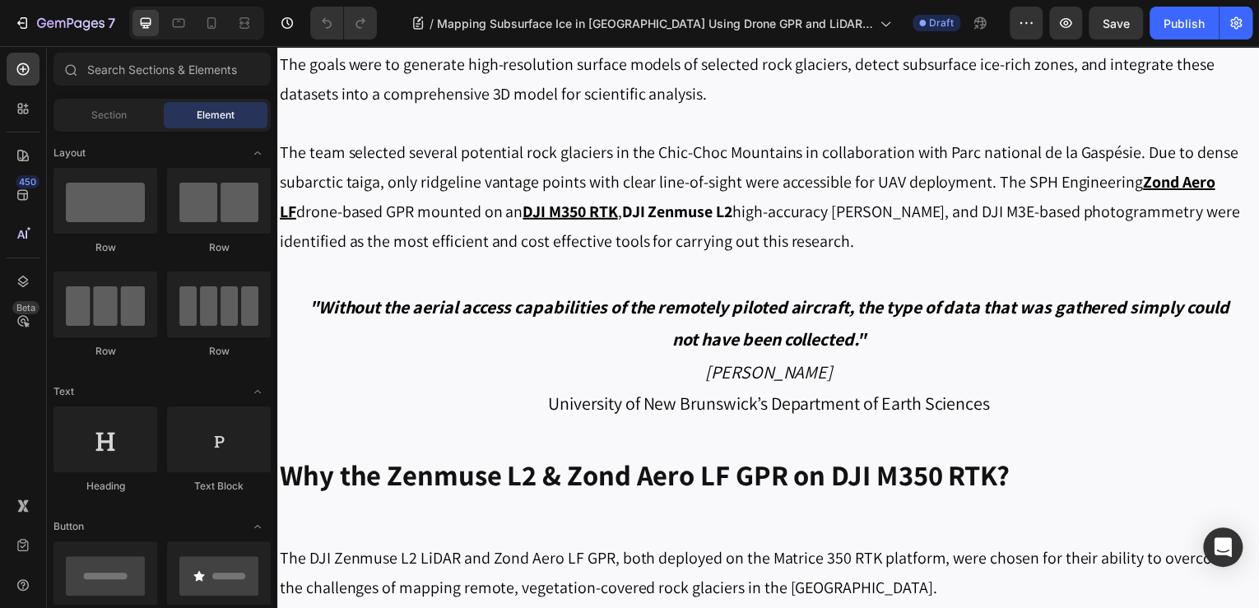
scroll to position [1712, 0]
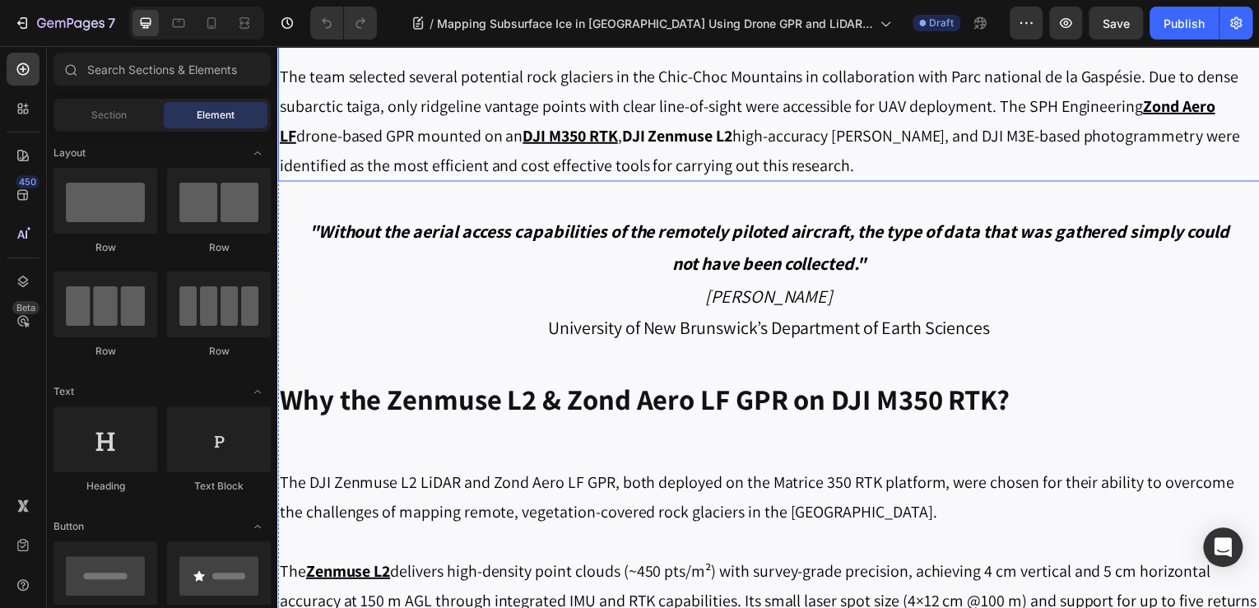
click at [625, 111] on p "The team selected several potential rock glaciers in the Chic-Choc Mountains in…" at bounding box center [771, 121] width 984 height 119
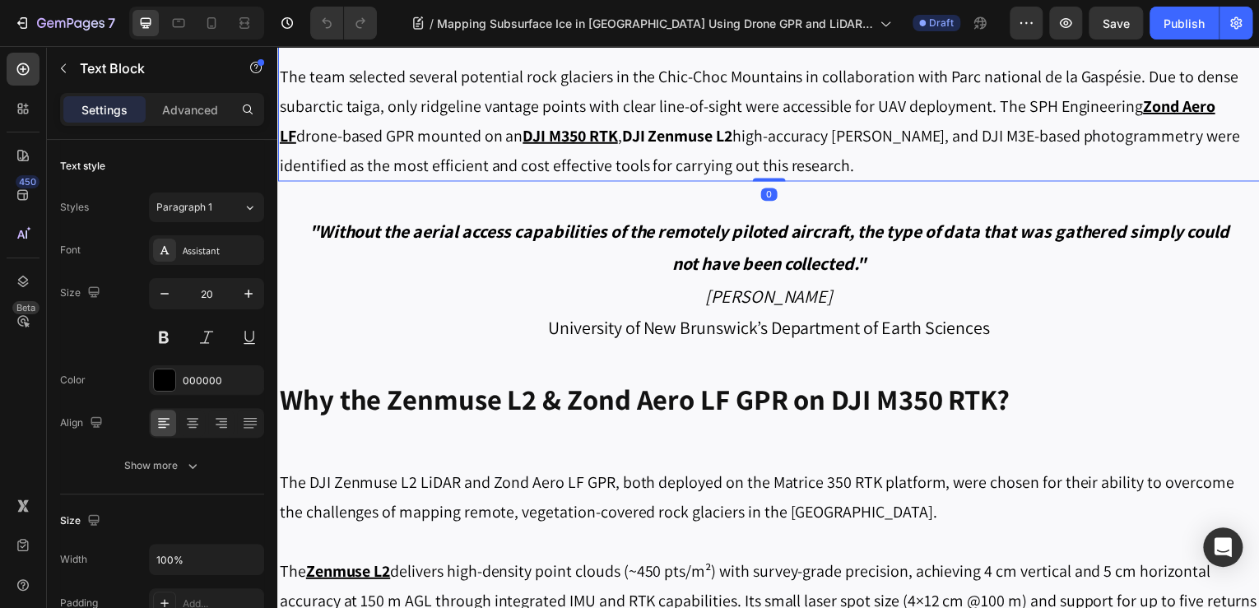
click at [623, 147] on p "The team selected several potential rock glaciers in the Chic-Choc Mountains in…" at bounding box center [771, 121] width 984 height 119
drag, startPoint x: 613, startPoint y: 141, endPoint x: 724, endPoint y: 137, distance: 111.2
click at [724, 137] on p "The team selected several potential rock glaciers in the Chic-Choc Mountains in…" at bounding box center [771, 121] width 984 height 119
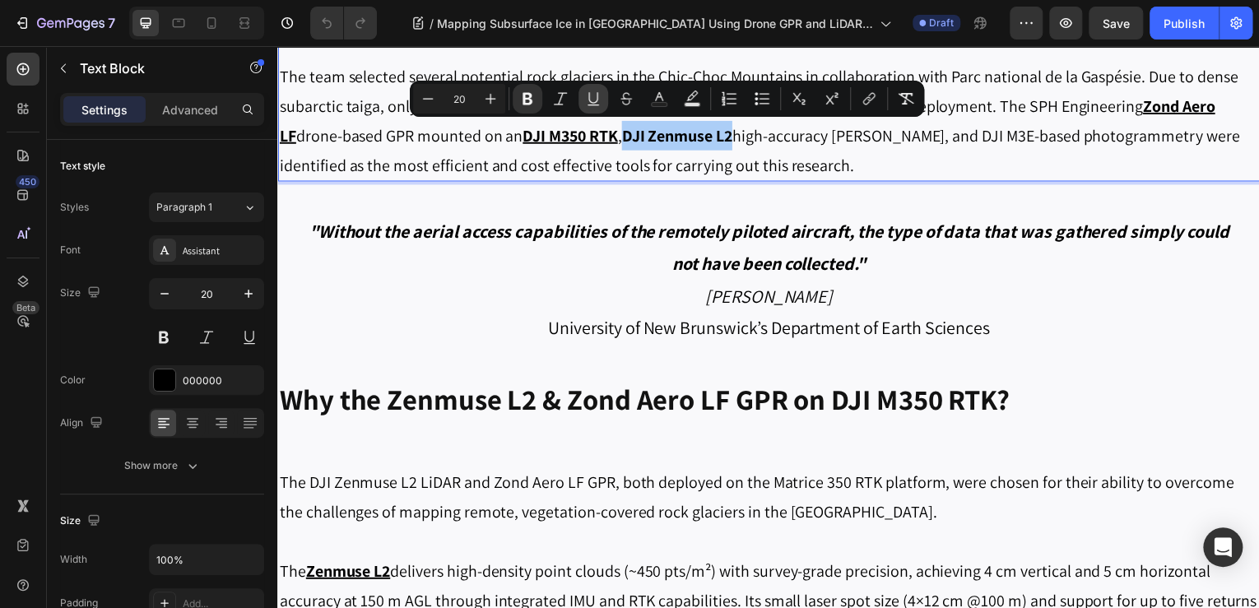
click at [586, 102] on icon "Editor contextual toolbar" at bounding box center [593, 99] width 16 height 16
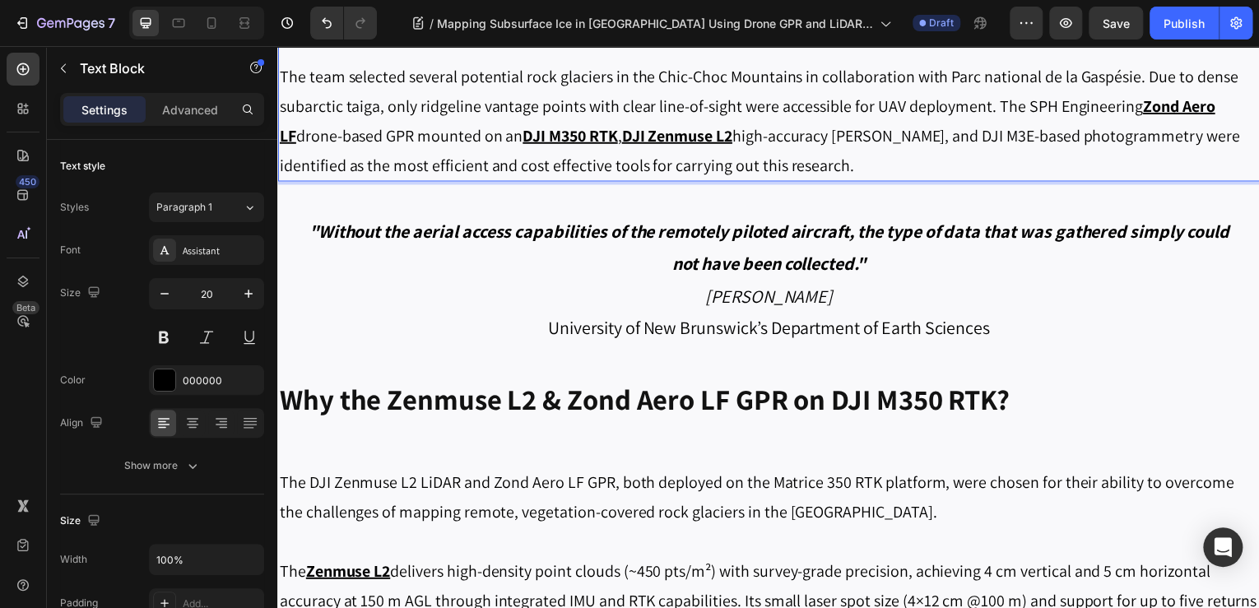
click at [944, 154] on p "The team selected several potential rock glaciers in the Chic-Choc Mountains in…" at bounding box center [771, 121] width 984 height 119
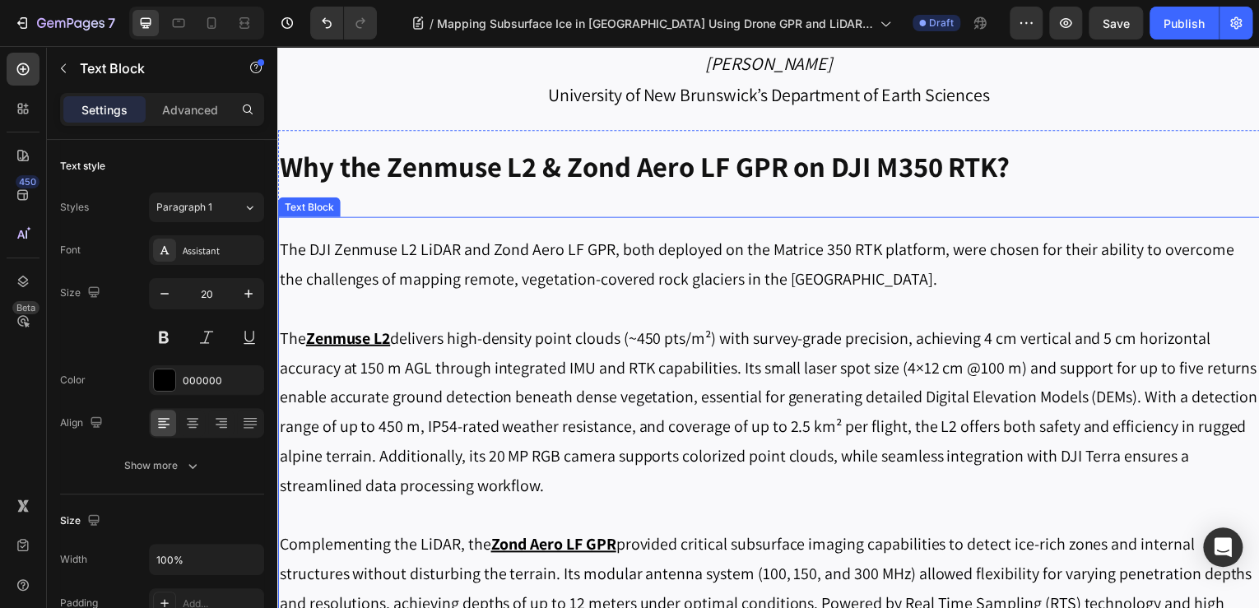
scroll to position [1975, 0]
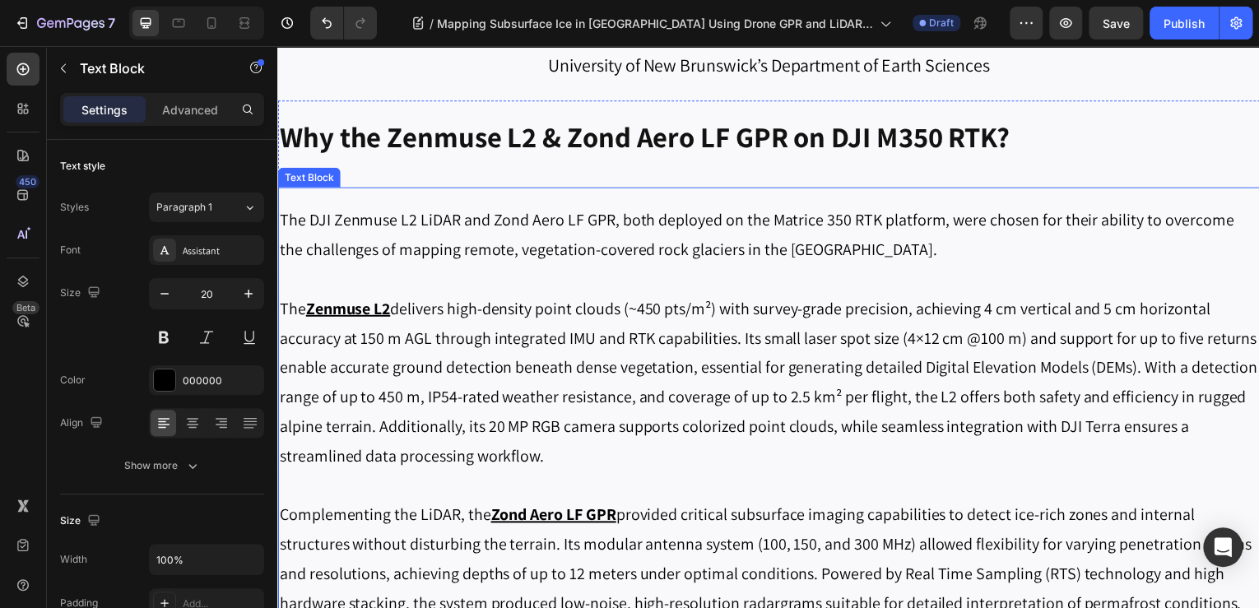
click at [778, 302] on p "The Zenmuse L2 delivers high-density point clouds (~450 pts/m²) with survey-gra…" at bounding box center [771, 384] width 984 height 178
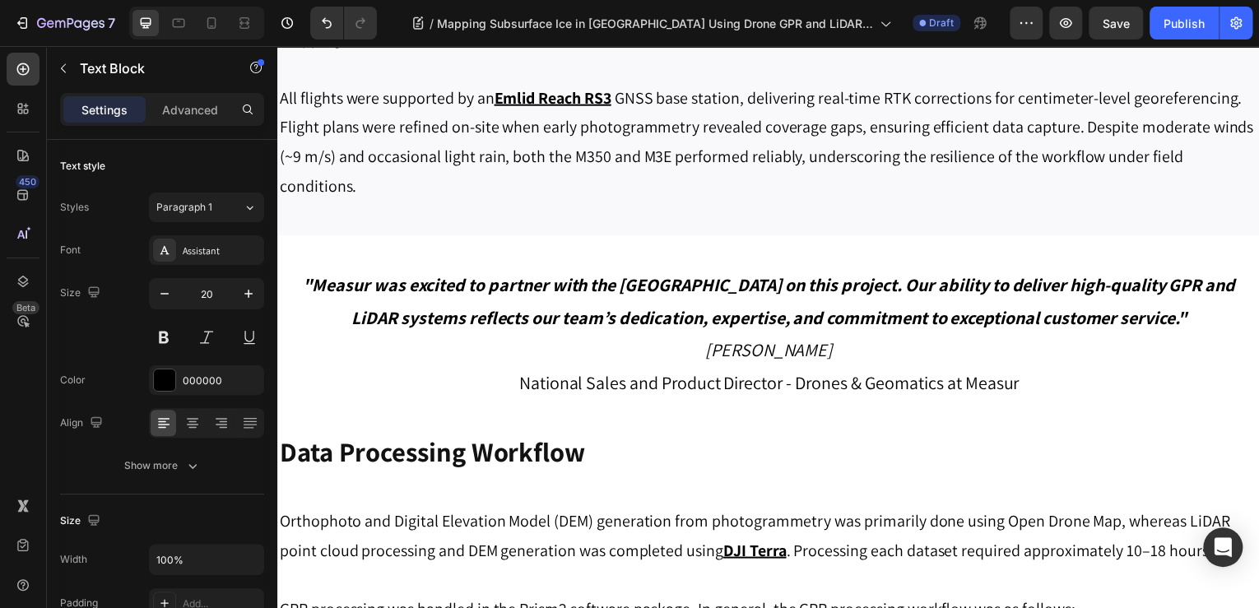
scroll to position [3160, 0]
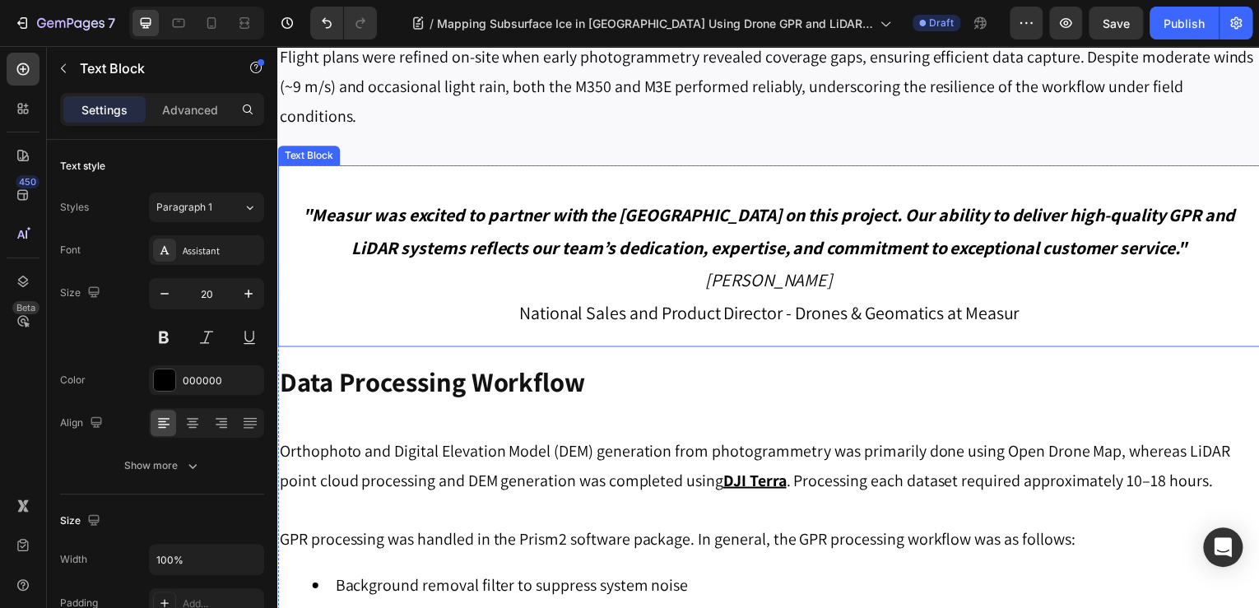
click at [914, 182] on div ""Measur was excited to partner with the University of New Brunswick on this pro…" at bounding box center [771, 257] width 988 height 183
click at [1037, 210] on strong "on this project. Our ability to deliver high-quality GPR and LiDAR systems refl…" at bounding box center [795, 233] width 889 height 56
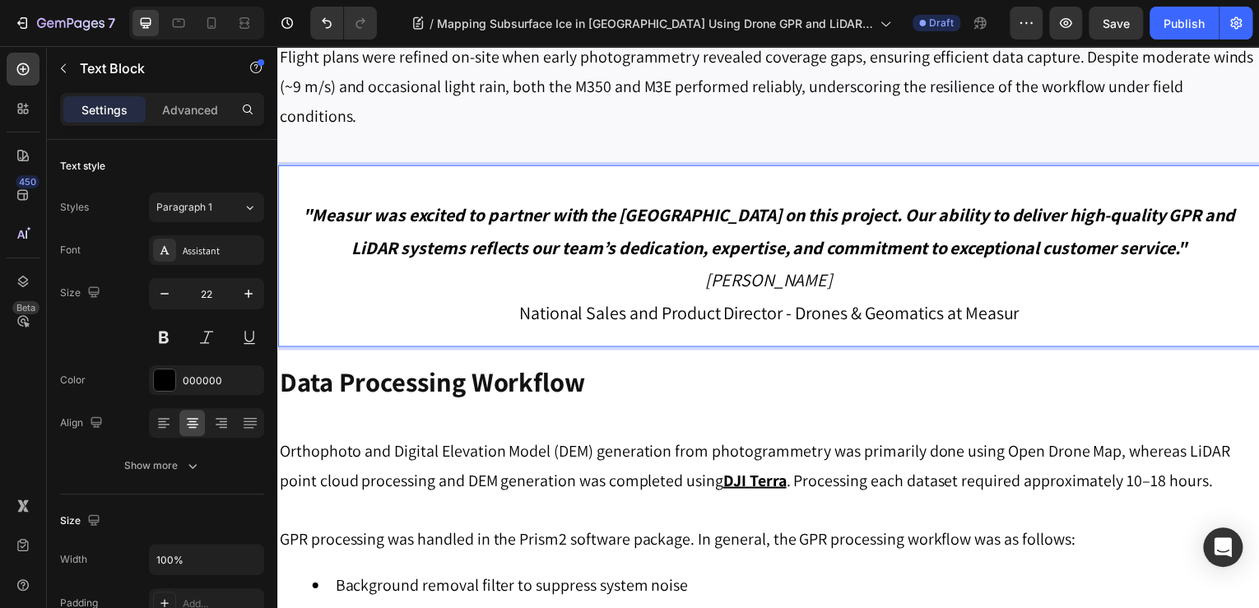
click at [975, 217] on strong "on this project. Our ability to deliver high-quality GPR and LiDAR systems refl…" at bounding box center [795, 233] width 889 height 56
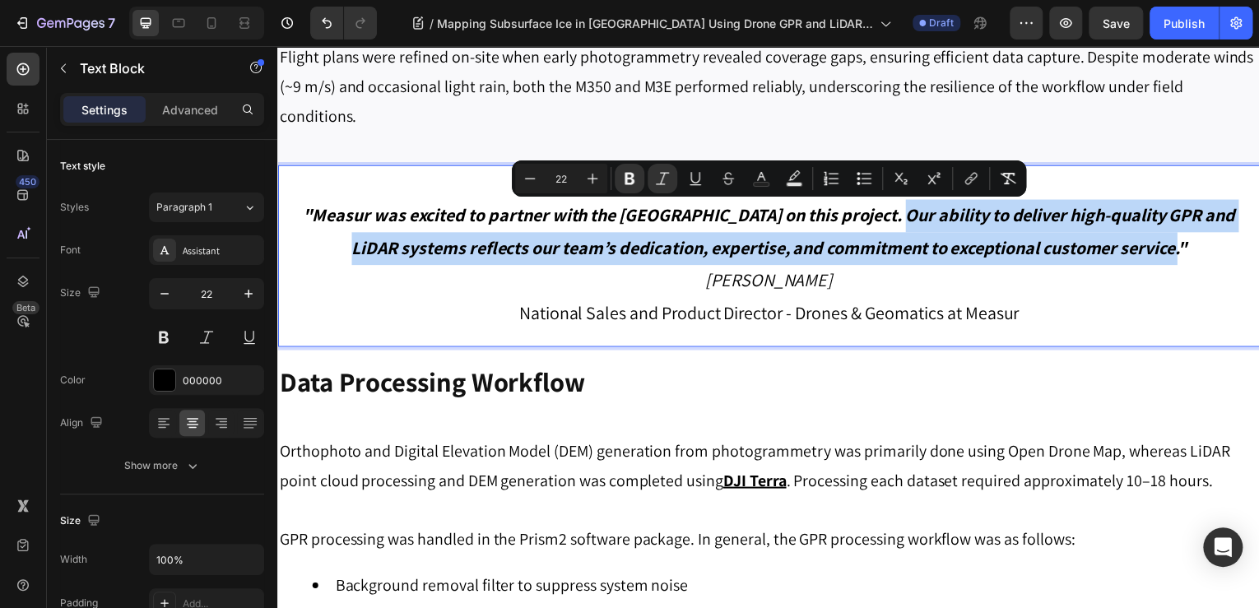
drag, startPoint x: 975, startPoint y: 219, endPoint x: 1218, endPoint y: 253, distance: 245.2
click at [1218, 253] on strong "on this project. Our ability to deliver high-quality GPR and LiDAR systems refl…" at bounding box center [795, 233] width 889 height 56
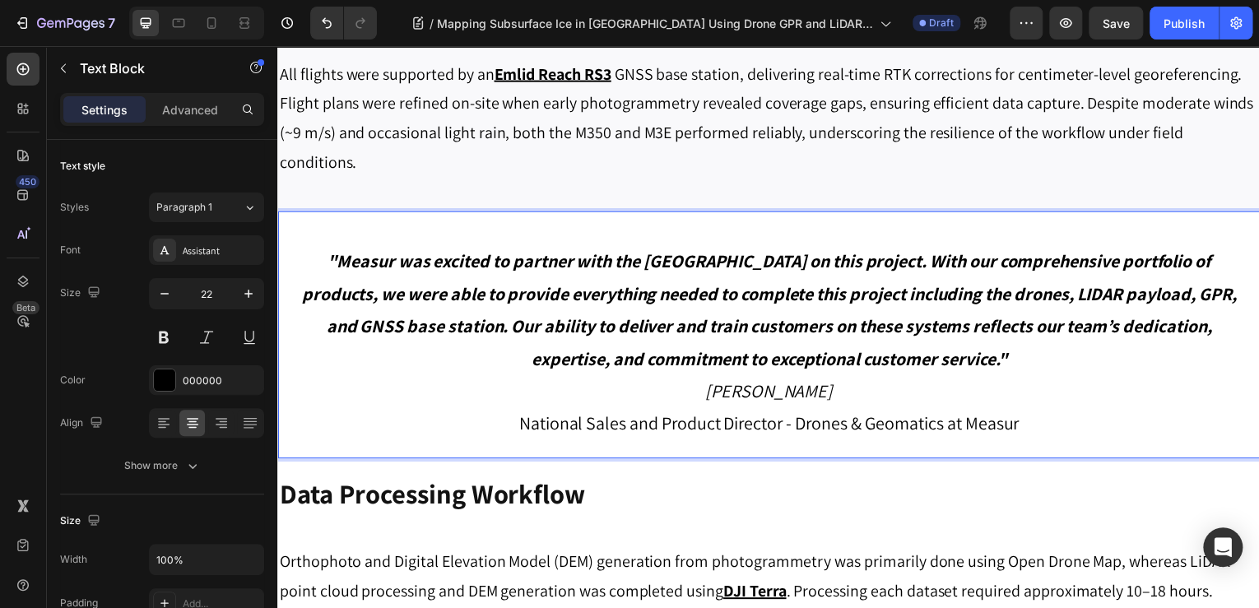
scroll to position [3094, 0]
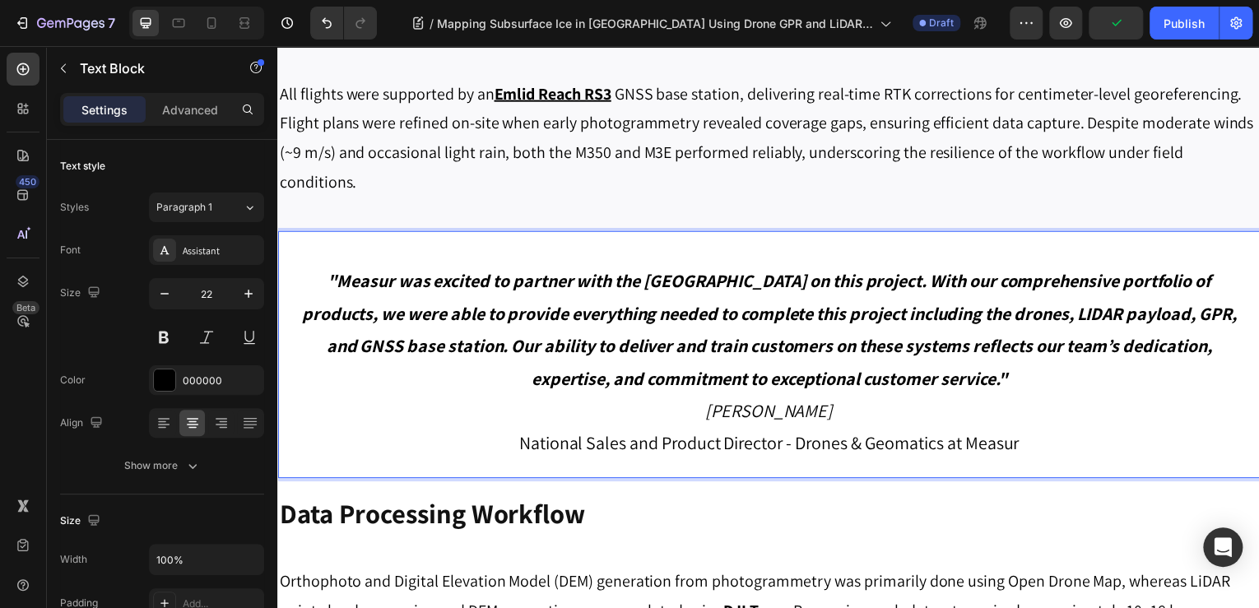
click at [1020, 411] on p "Lukas Wilgosh" at bounding box center [770, 413] width 951 height 33
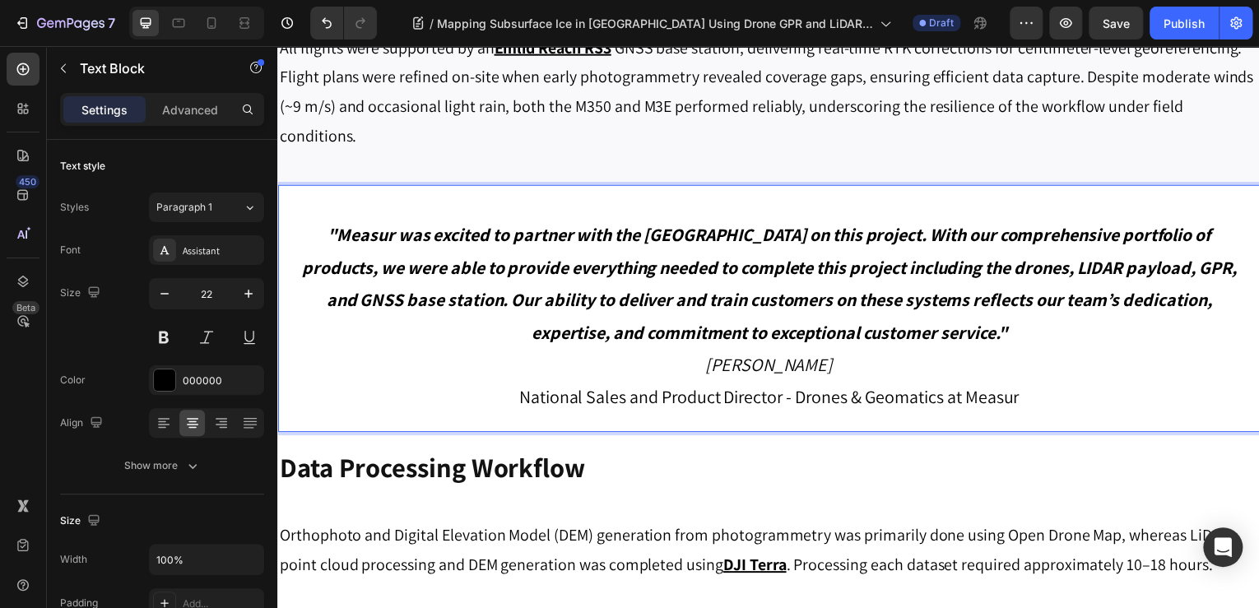
scroll to position [3160, 0]
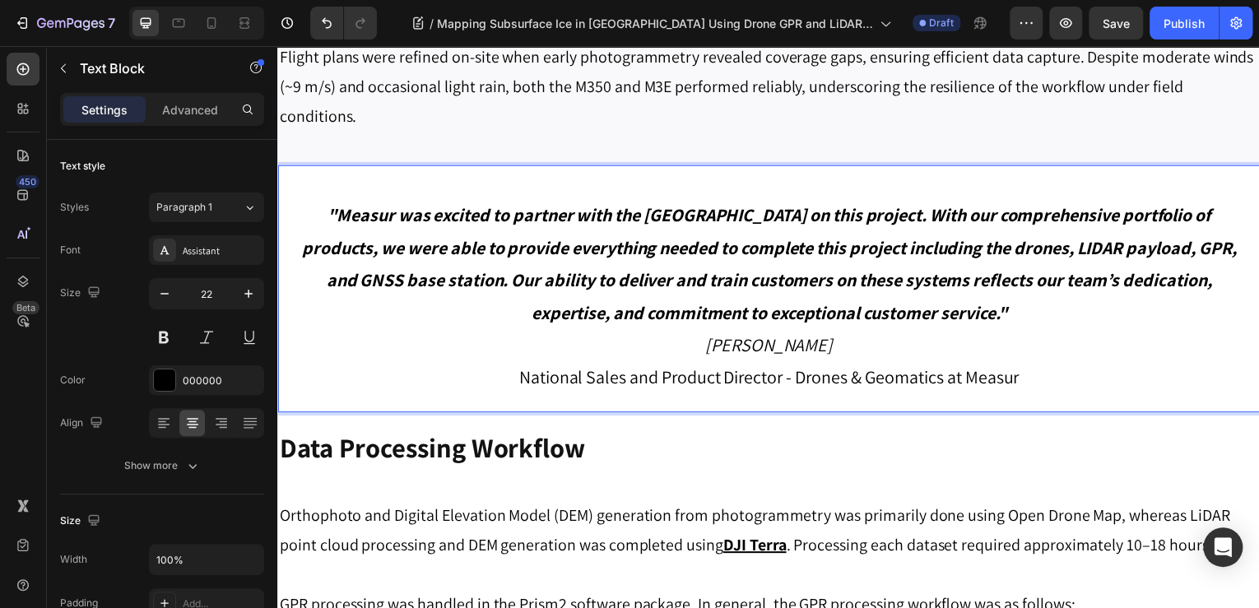
click at [1165, 305] on p ""Measur was excited to partner with the University of New Brunswick on this pro…" at bounding box center [770, 266] width 951 height 130
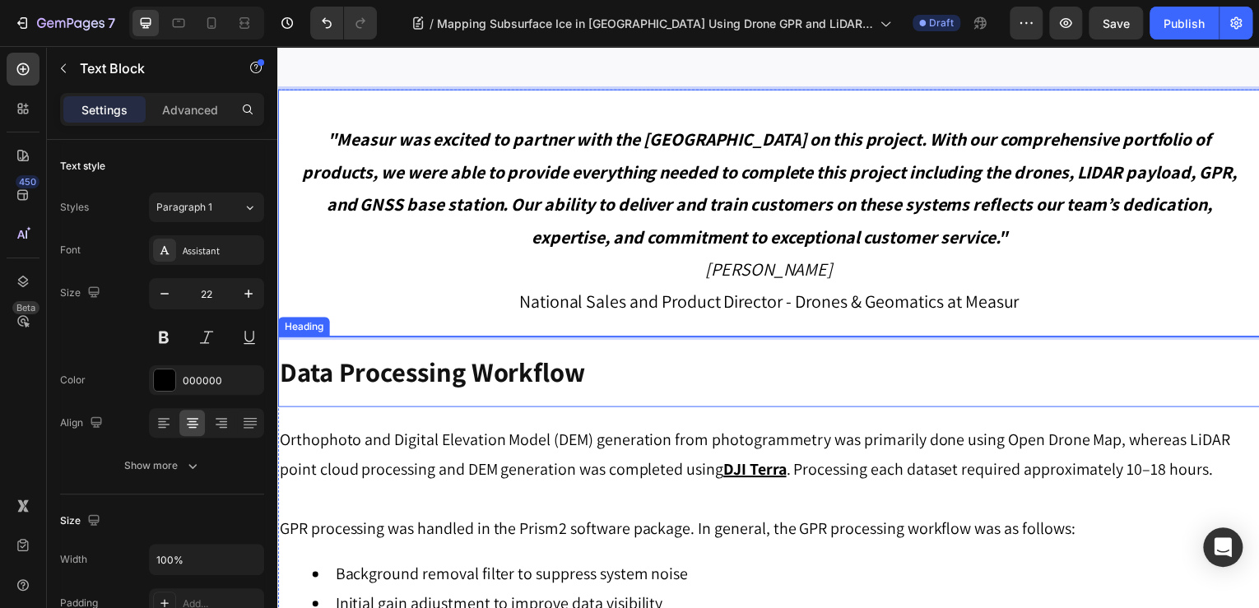
scroll to position [3226, 0]
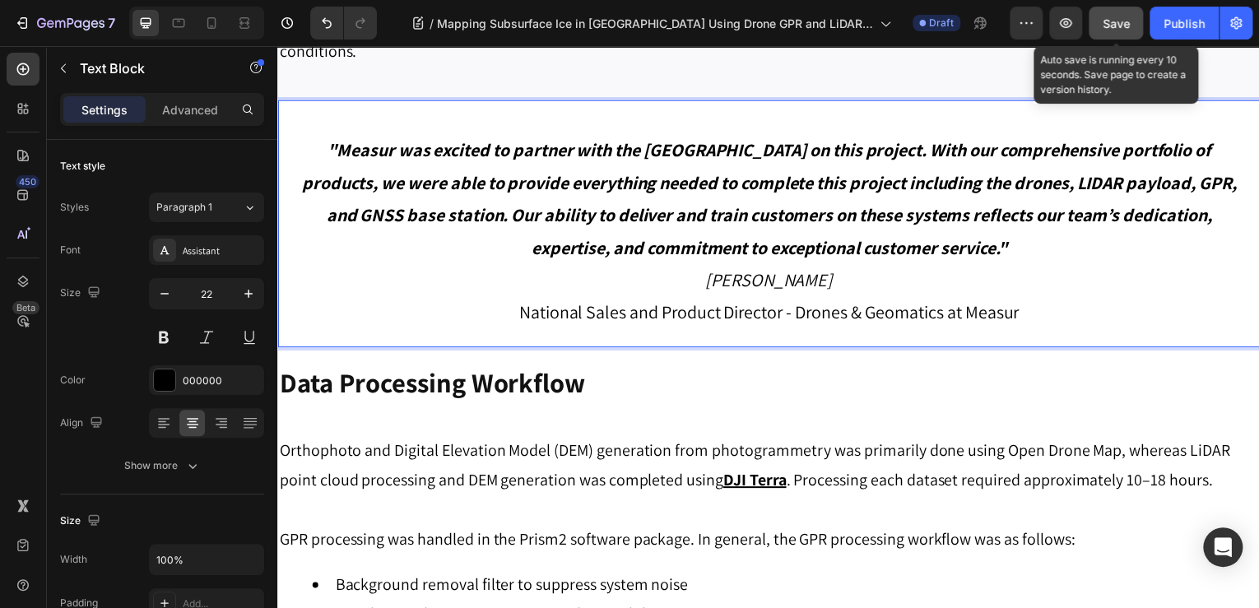
click at [1121, 24] on span "Save" at bounding box center [1116, 23] width 27 height 14
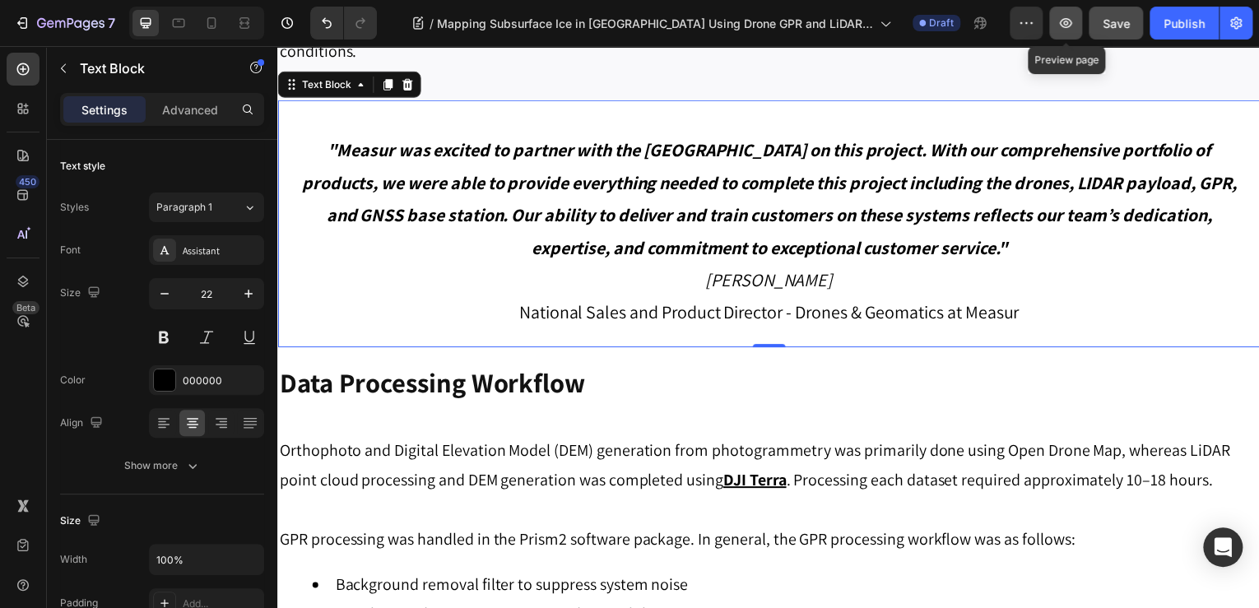
click at [1073, 20] on icon "button" at bounding box center [1065, 23] width 16 height 16
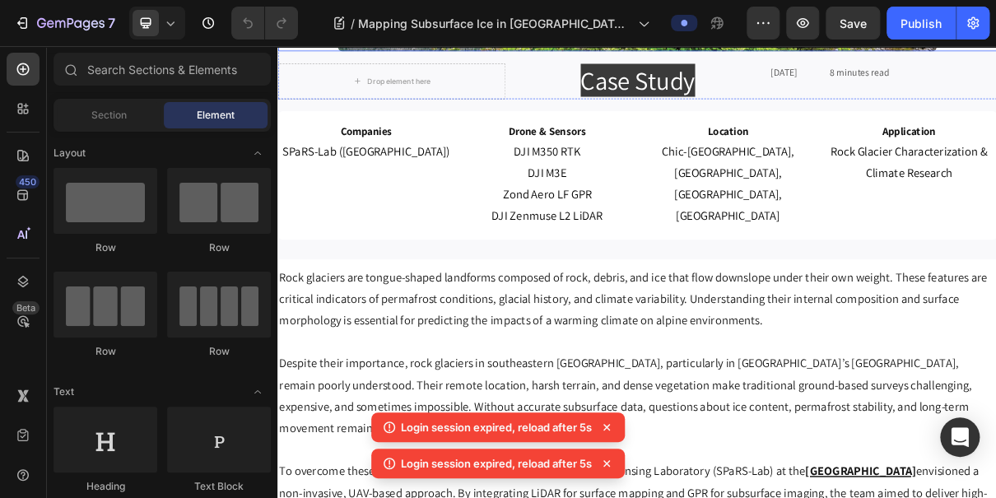
scroll to position [593, 0]
